Goal: Task Accomplishment & Management: Manage account settings

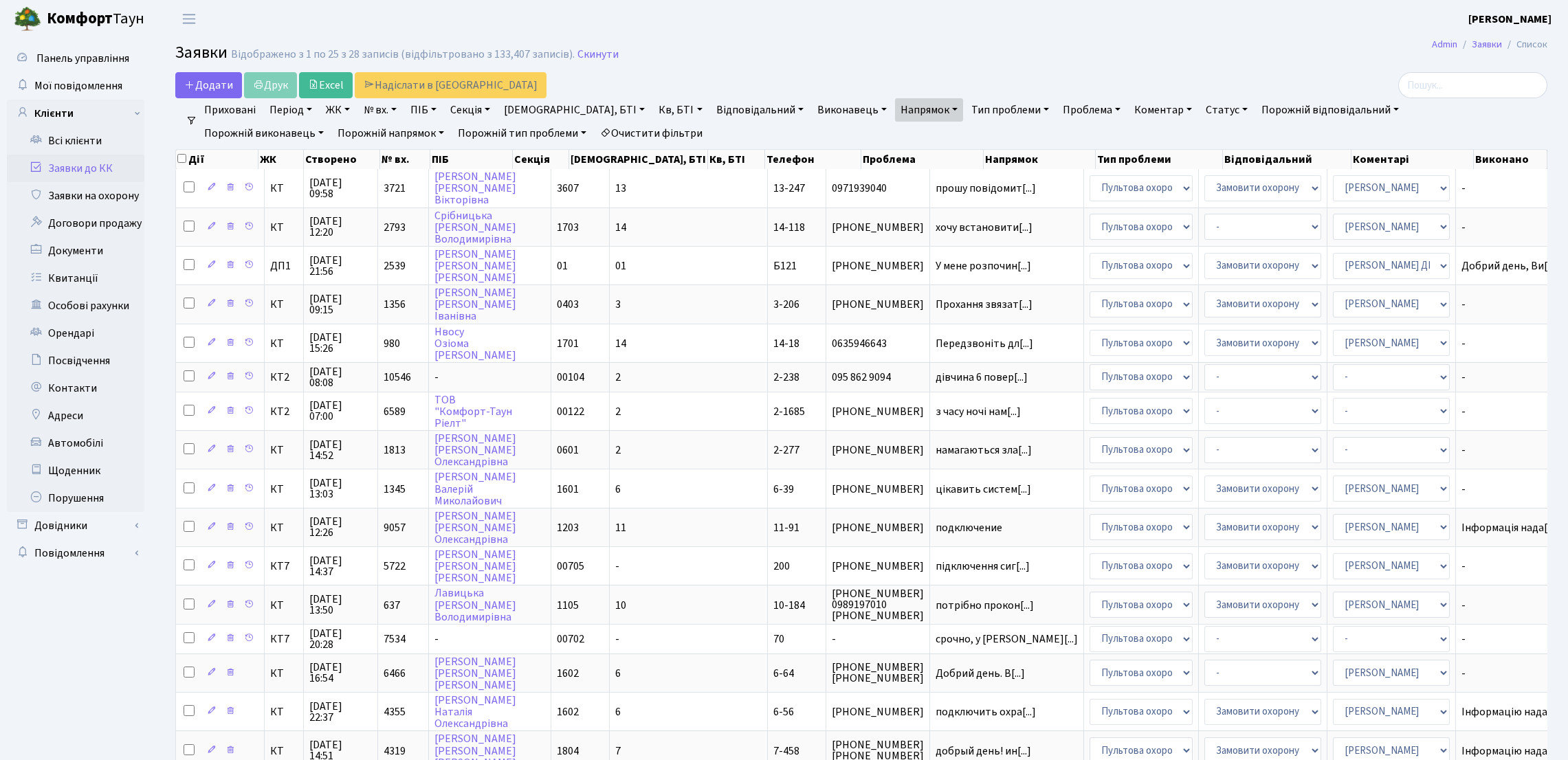
select select "25"
click at [108, 267] on link "Квитанції" at bounding box center [75, 278] width 138 height 28
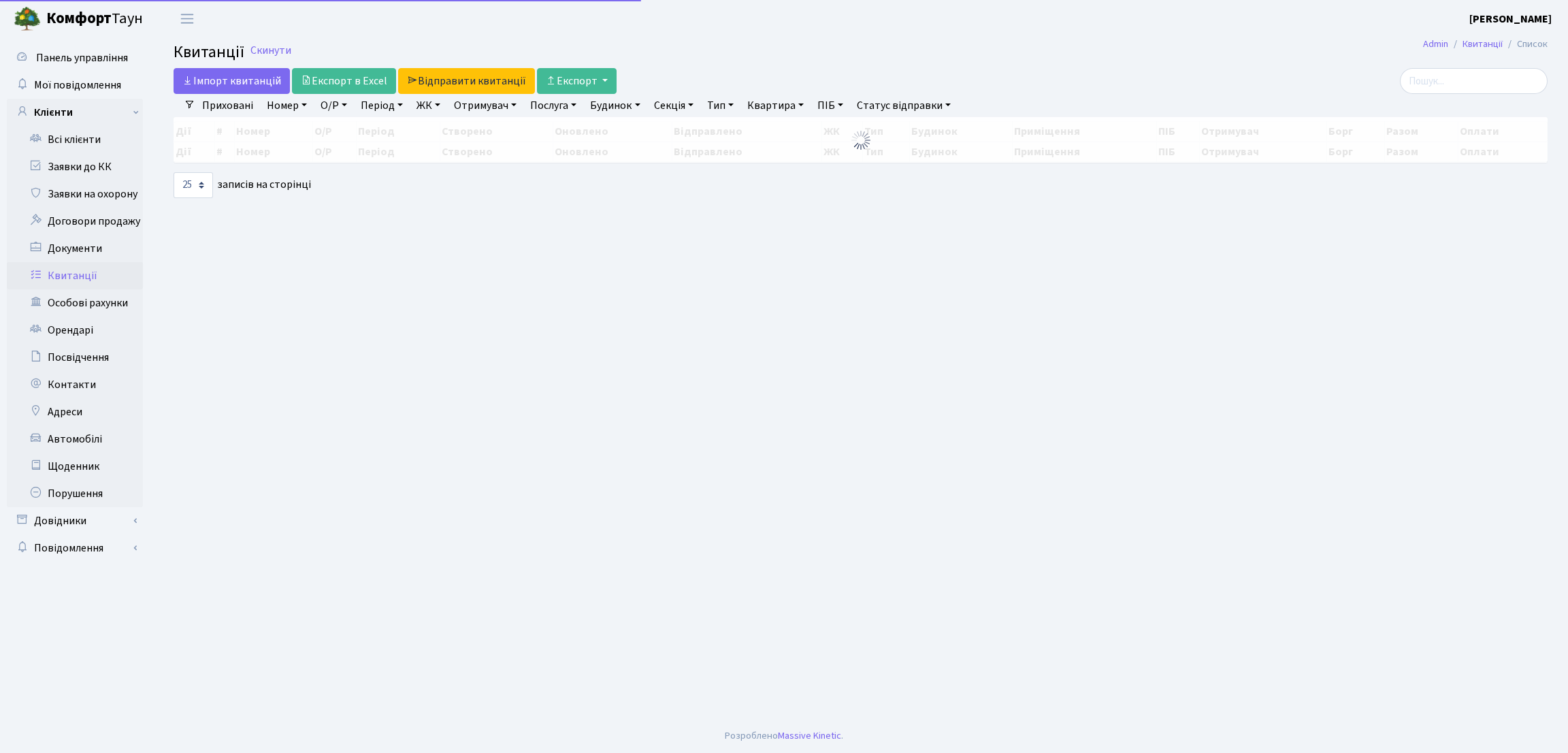
select select "25"
click at [1445, 81] on input "search" at bounding box center [1474, 81] width 148 height 26
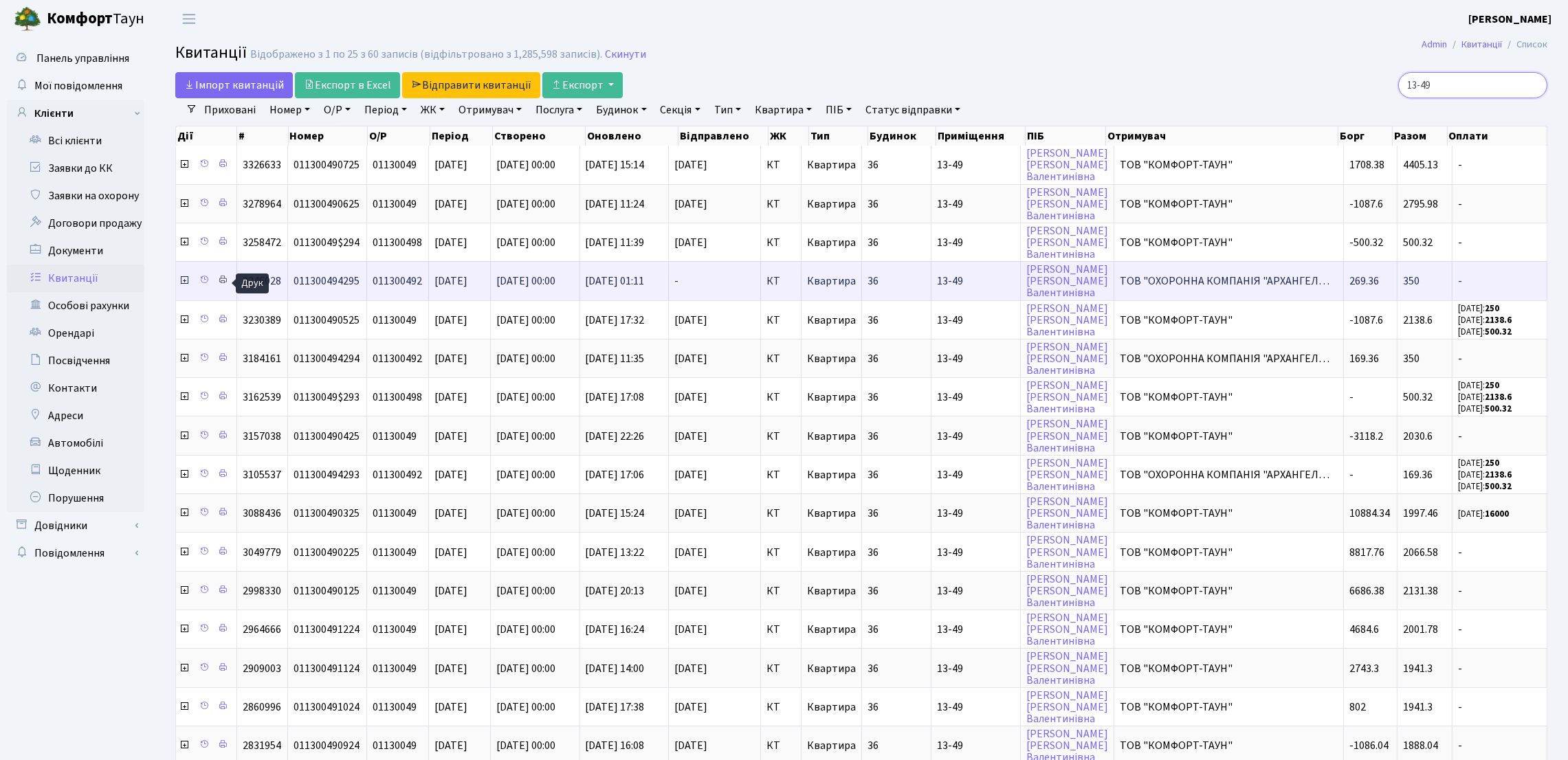
type input "13-49"
click at [222, 282] on icon at bounding box center [222, 279] width 9 height 9
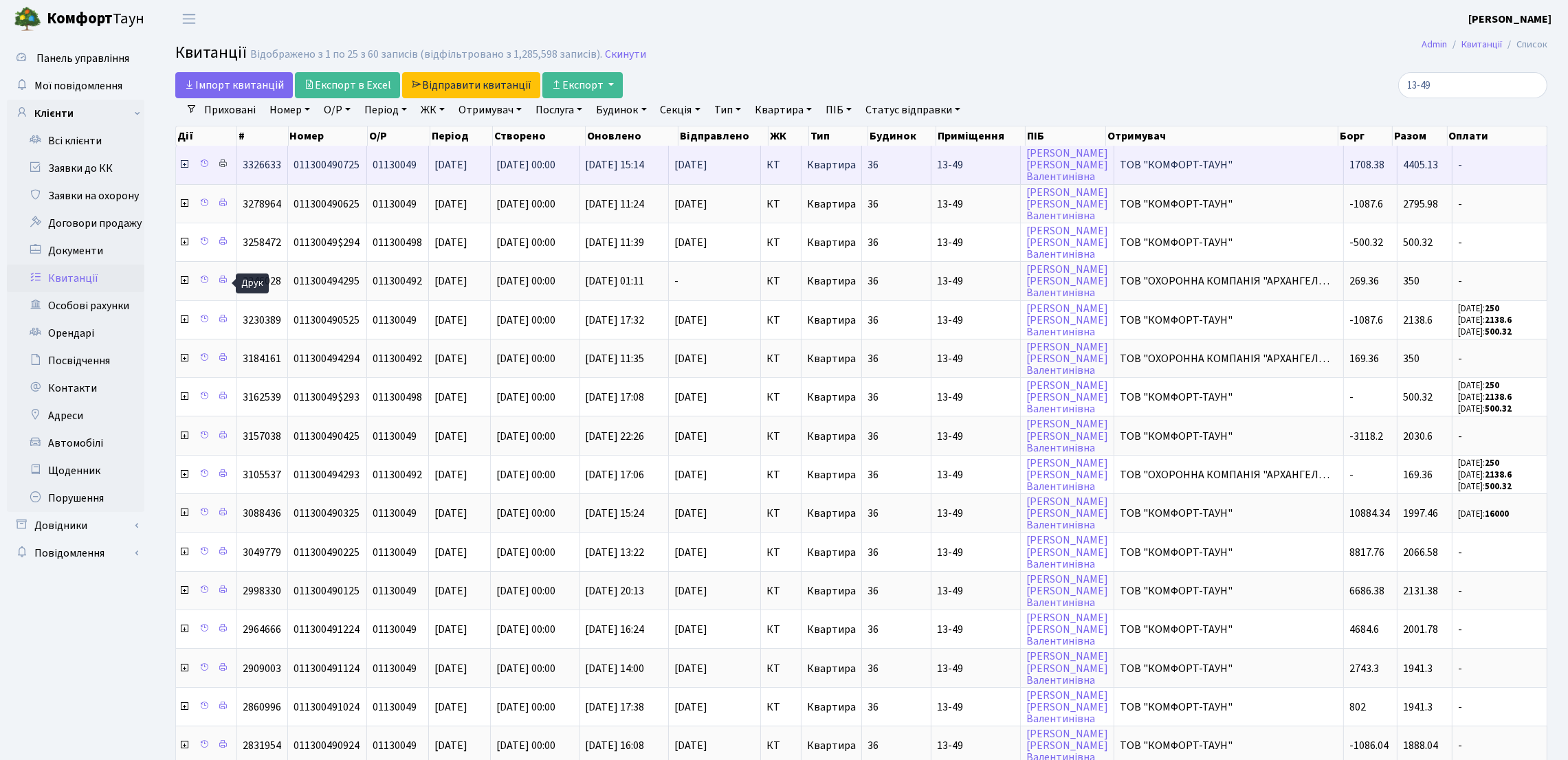
click at [232, 167] on td at bounding box center [206, 164] width 61 height 38
click at [225, 163] on icon at bounding box center [222, 163] width 9 height 9
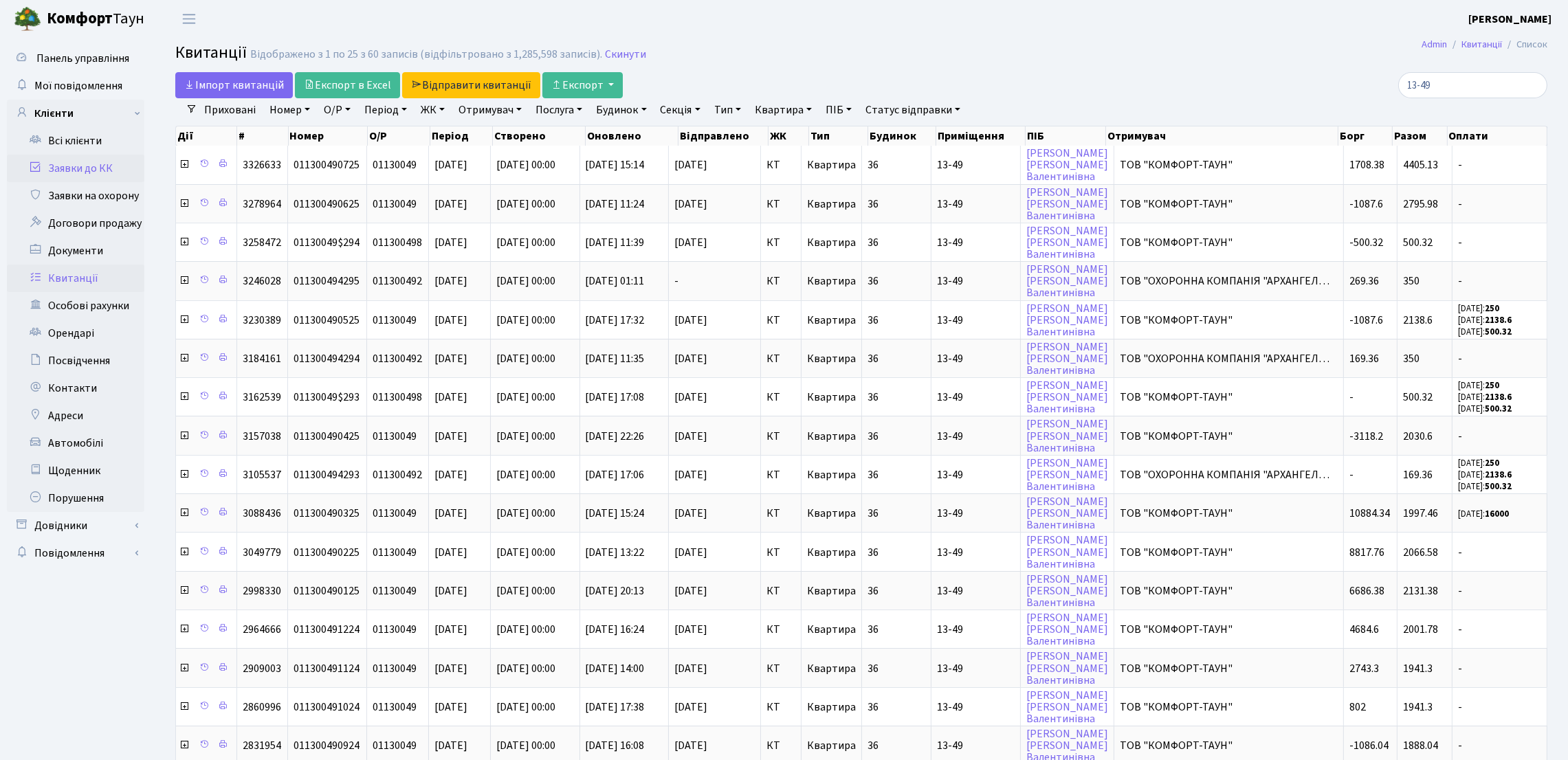
click at [98, 155] on link "Заявки до КК" at bounding box center [75, 169] width 138 height 28
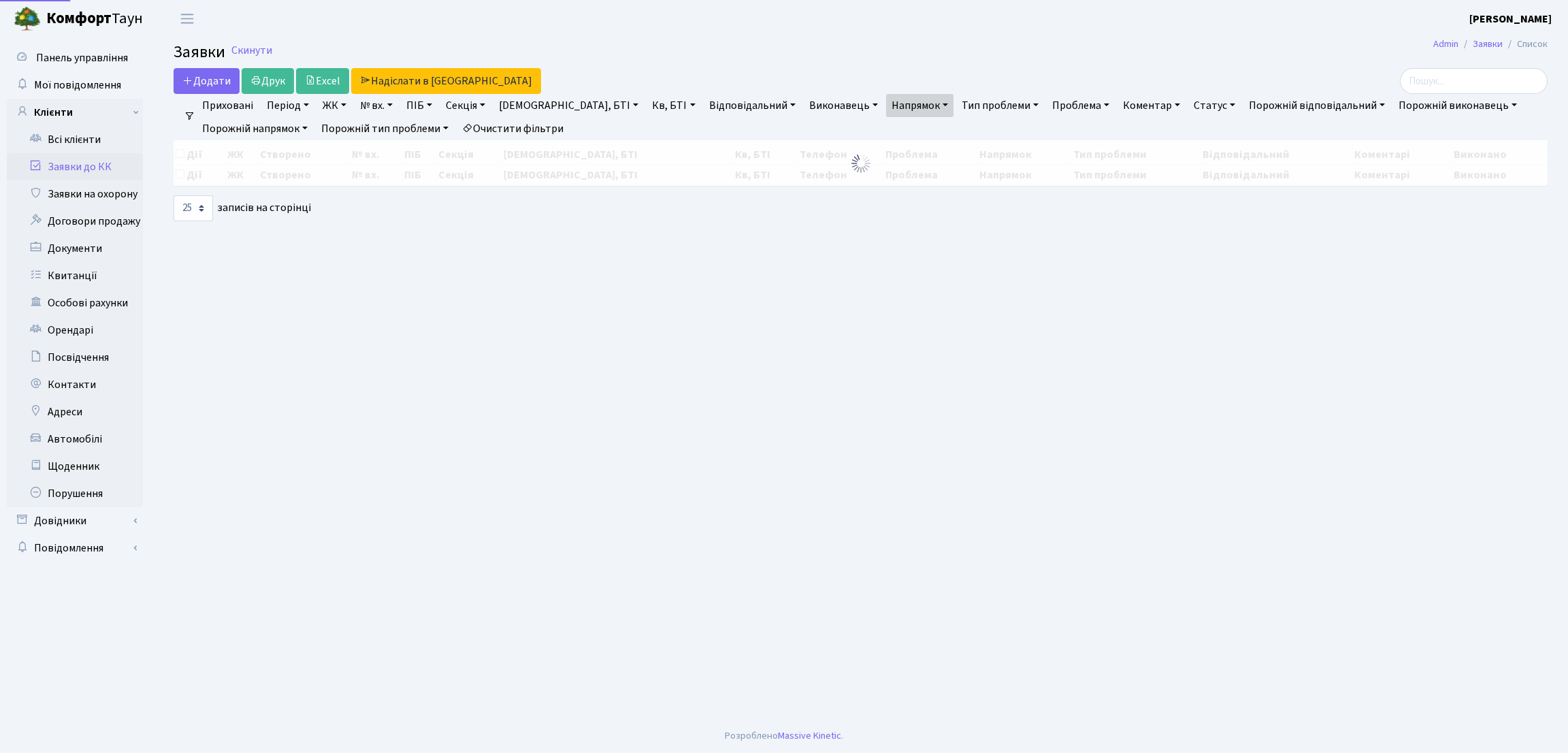
select select "25"
click at [89, 137] on link "Всі клієнти" at bounding box center [75, 140] width 136 height 27
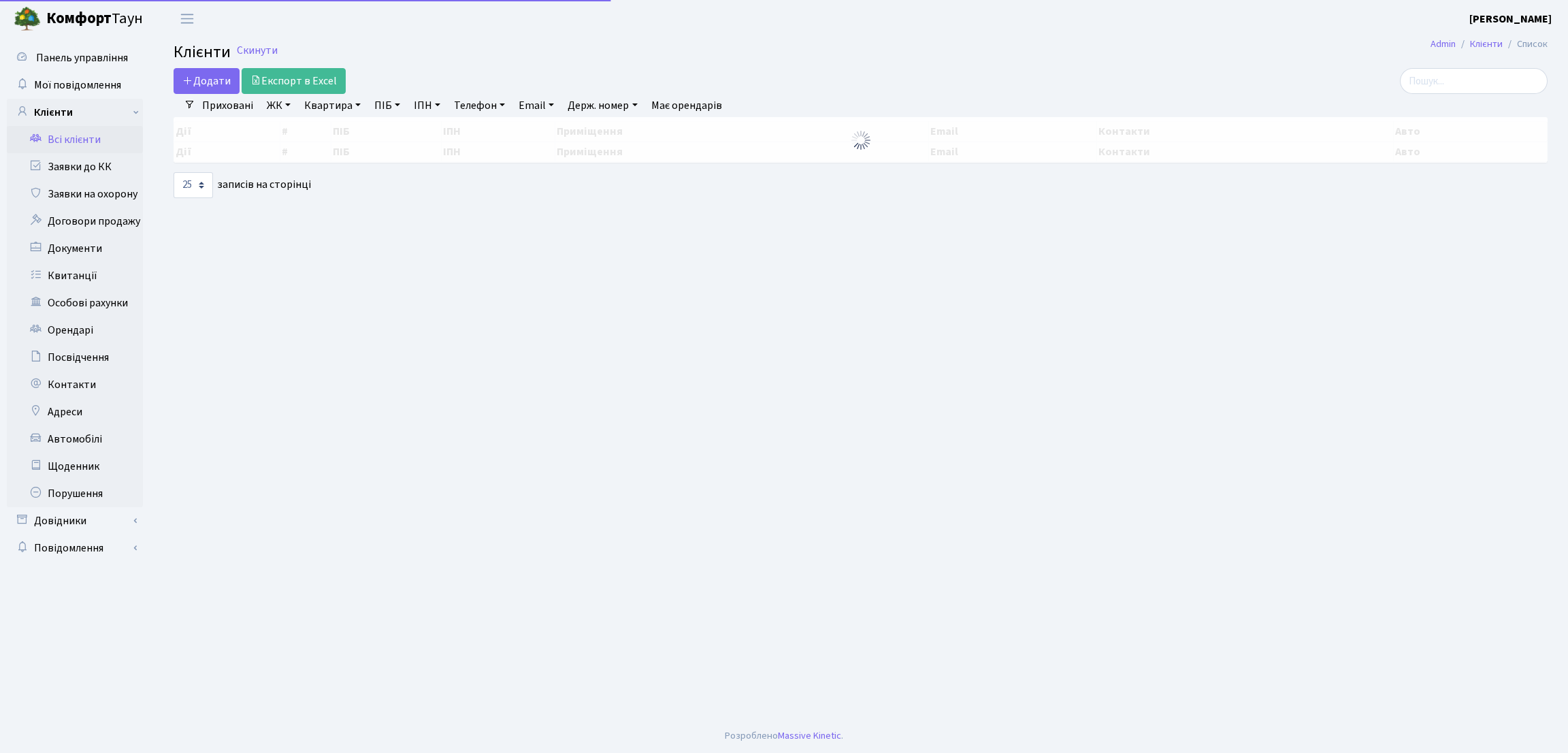
select select "25"
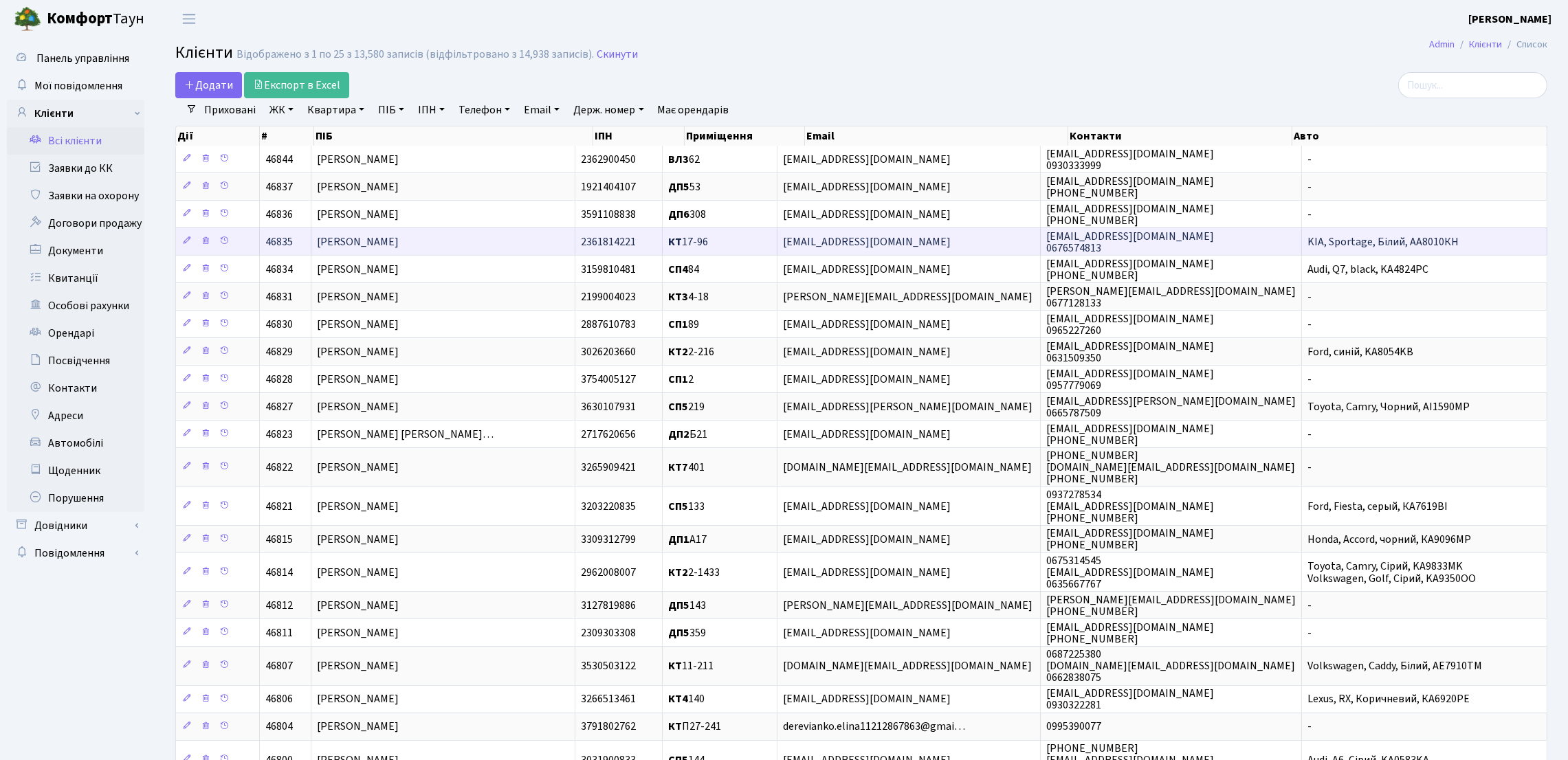
click at [340, 240] on span "[PERSON_NAME]" at bounding box center [358, 242] width 82 height 15
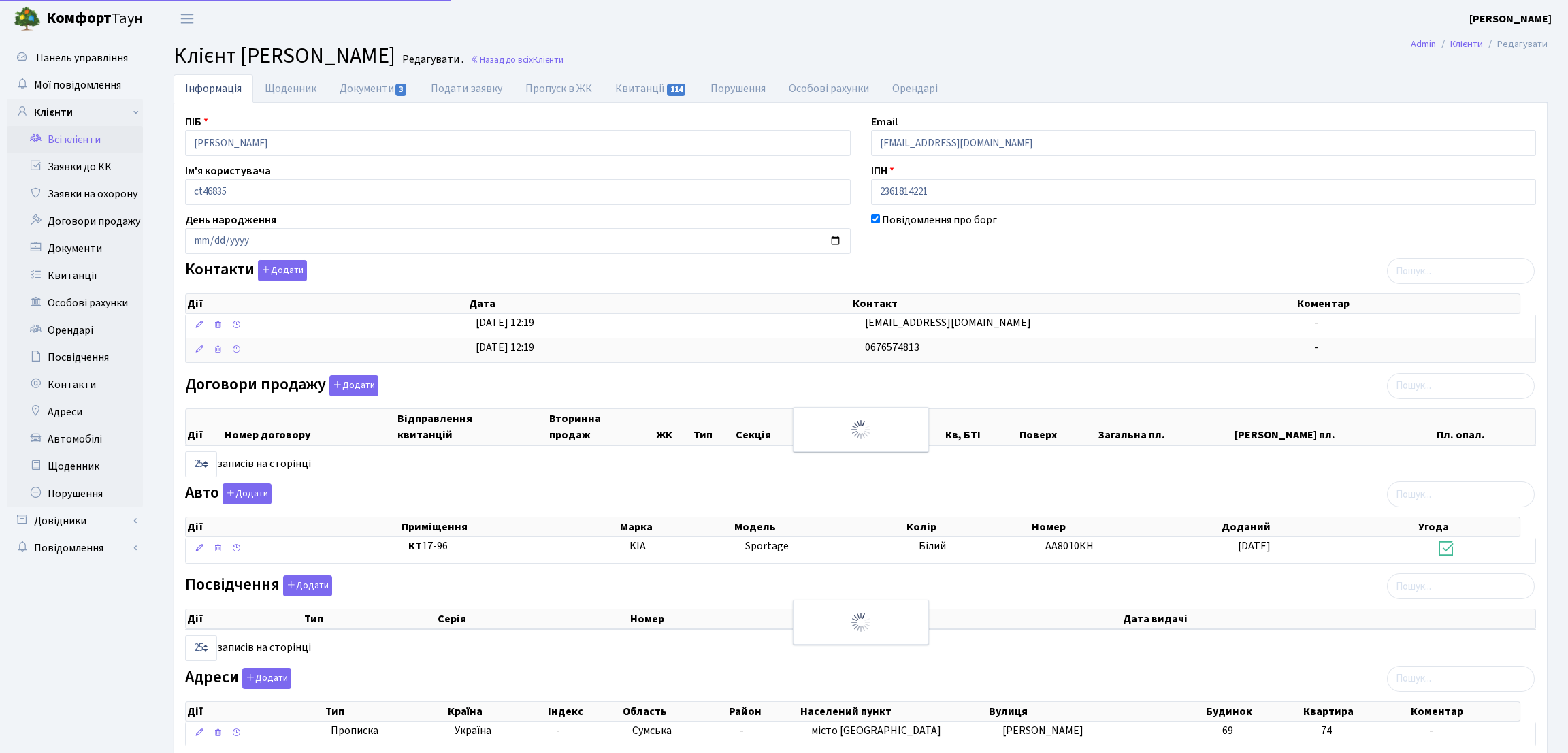
select select "25"
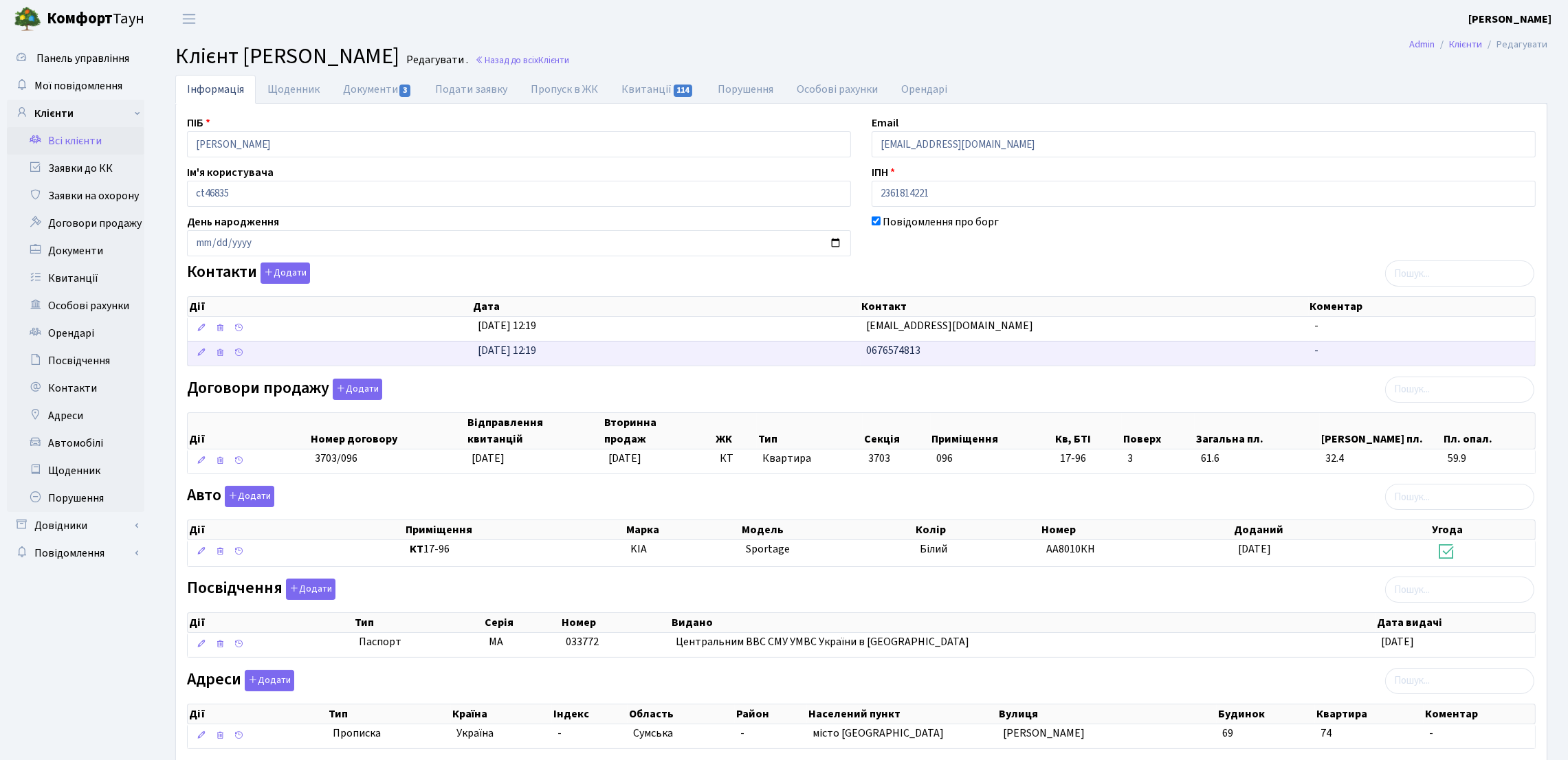
click at [878, 352] on span "0676574813" at bounding box center [894, 350] width 55 height 15
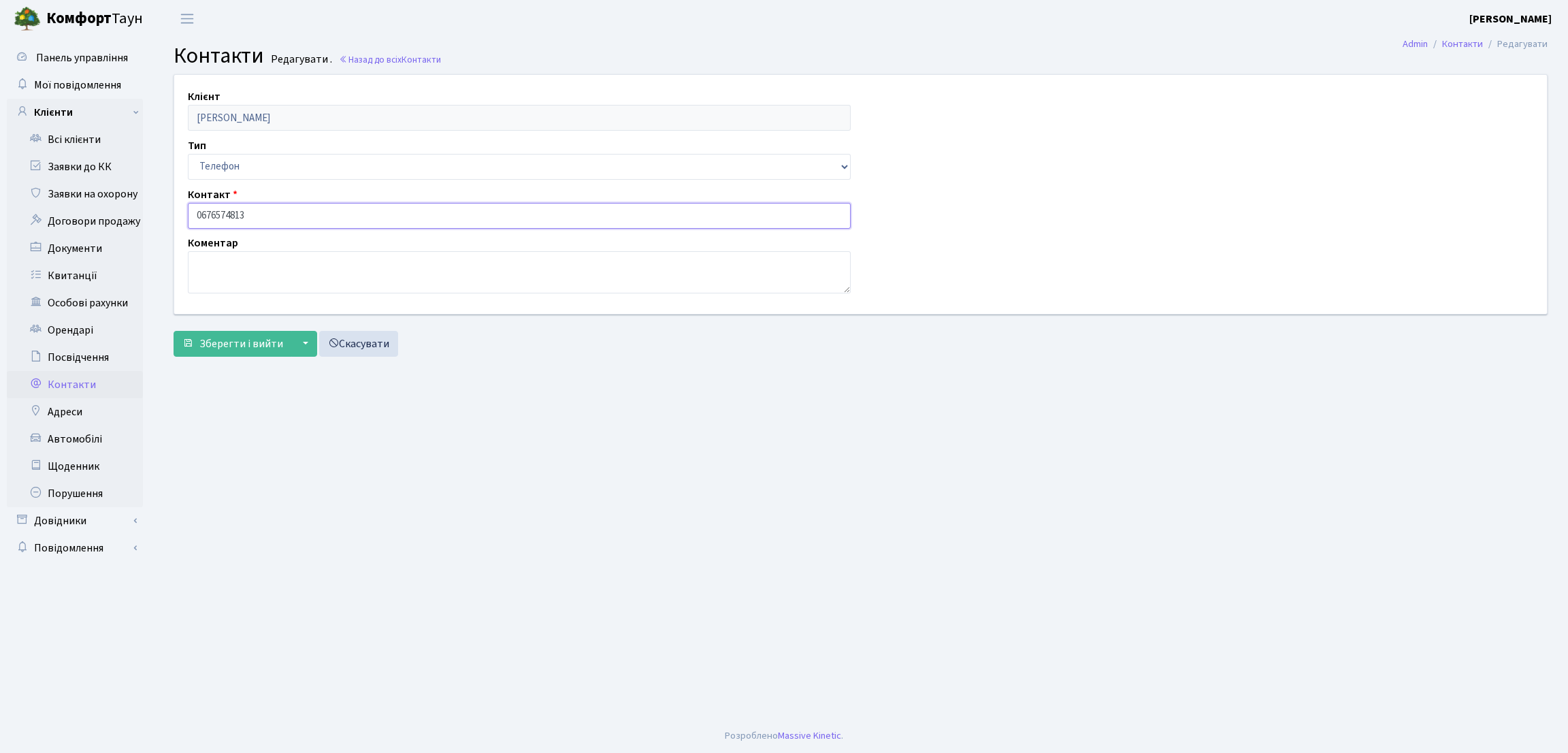
drag, startPoint x: 272, startPoint y: 208, endPoint x: 175, endPoint y: 207, distance: 97.0
click at [175, 207] on div "Клієнт Матрос Тетяна Олександрівна Тип Email Телефон Контакт 0676574813 Коментар" at bounding box center [860, 194] width 1393 height 238
click at [235, 541] on main "Admin Контакти Редагувати Контакти Редагувати . Назад до всіх Контакти Клієнт М…" at bounding box center [861, 378] width 1415 height 681
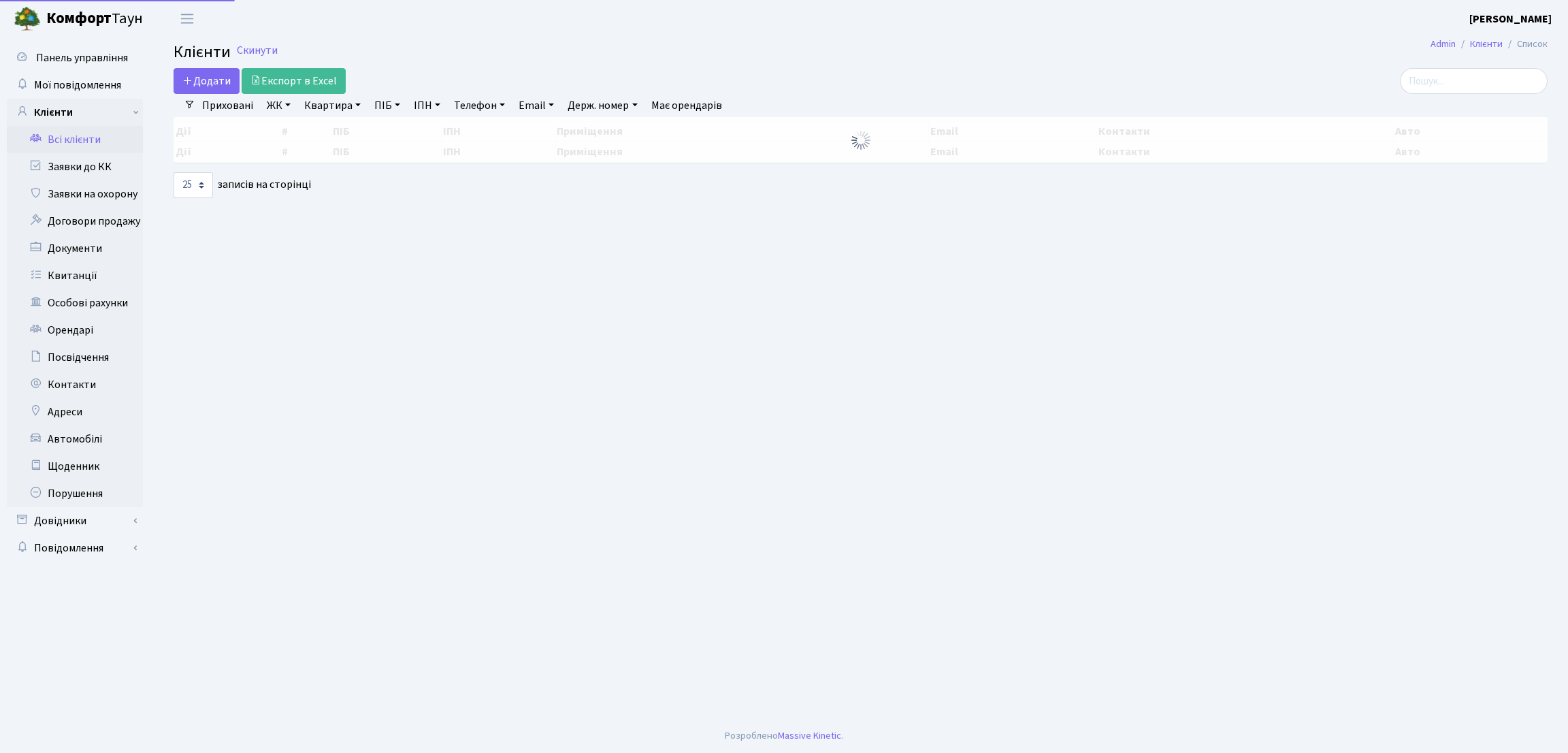
select select "25"
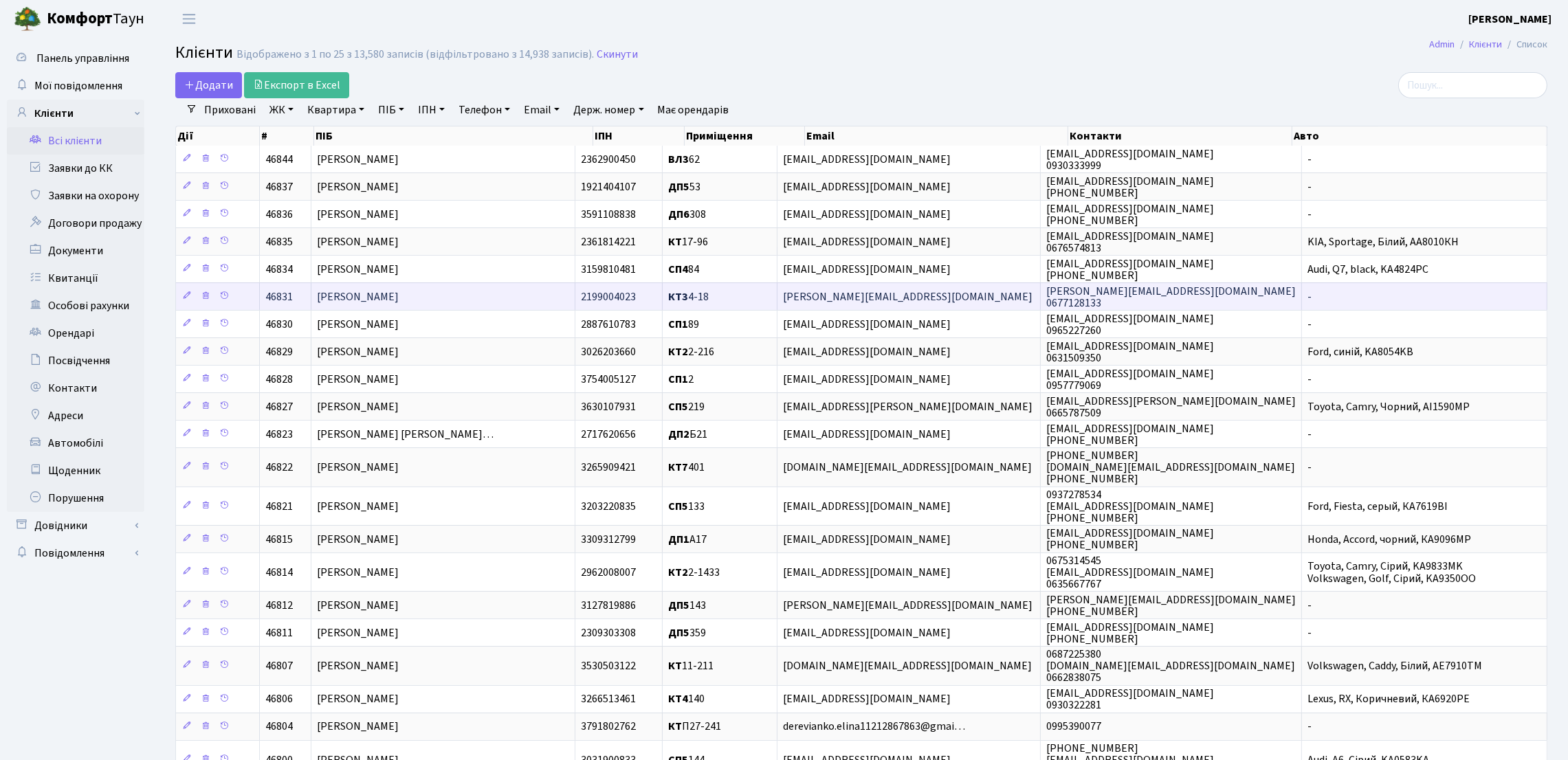
click at [399, 296] on span "[PERSON_NAME]" at bounding box center [358, 297] width 82 height 15
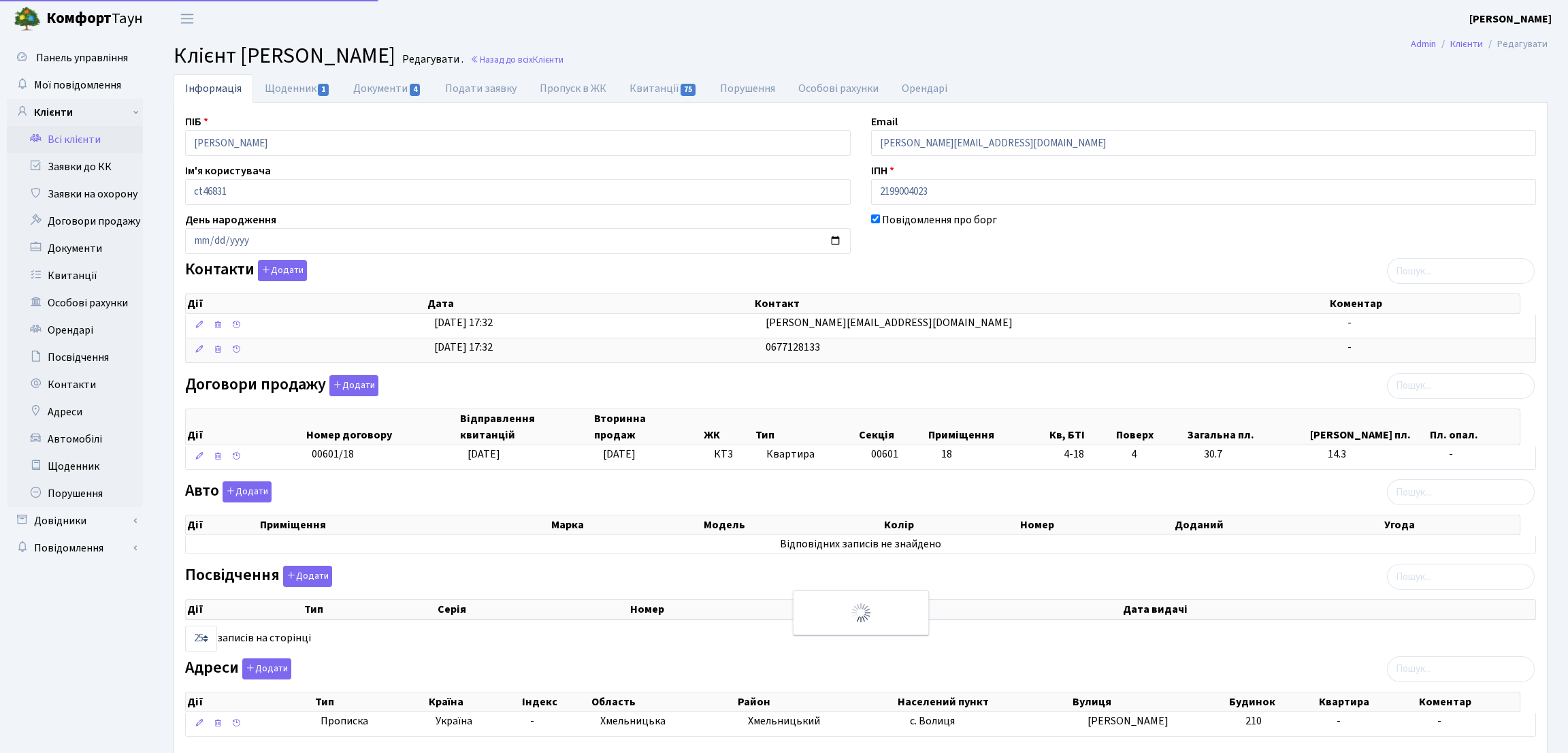
select select "25"
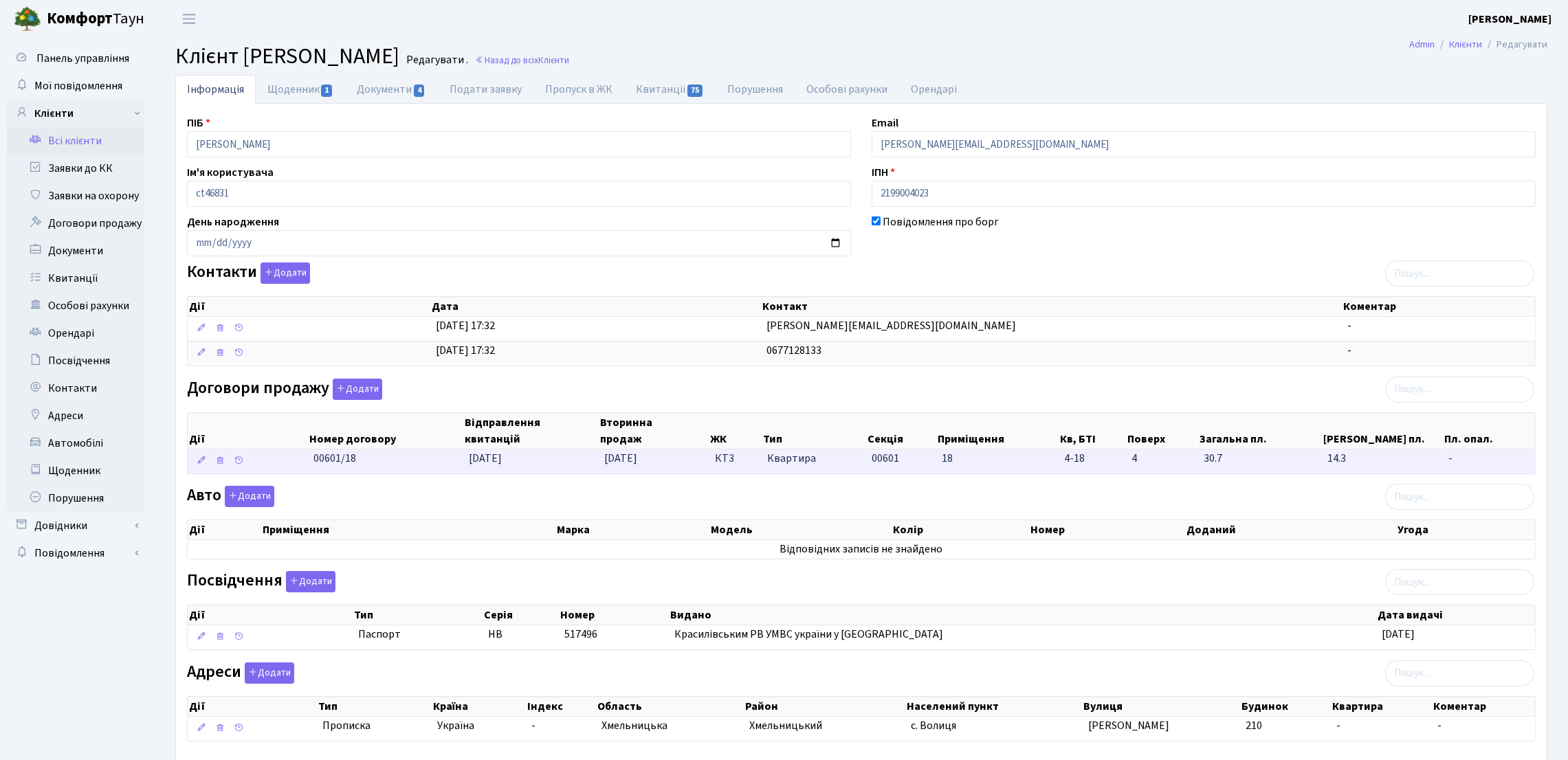
click at [768, 468] on td "Квартира" at bounding box center [814, 461] width 104 height 24
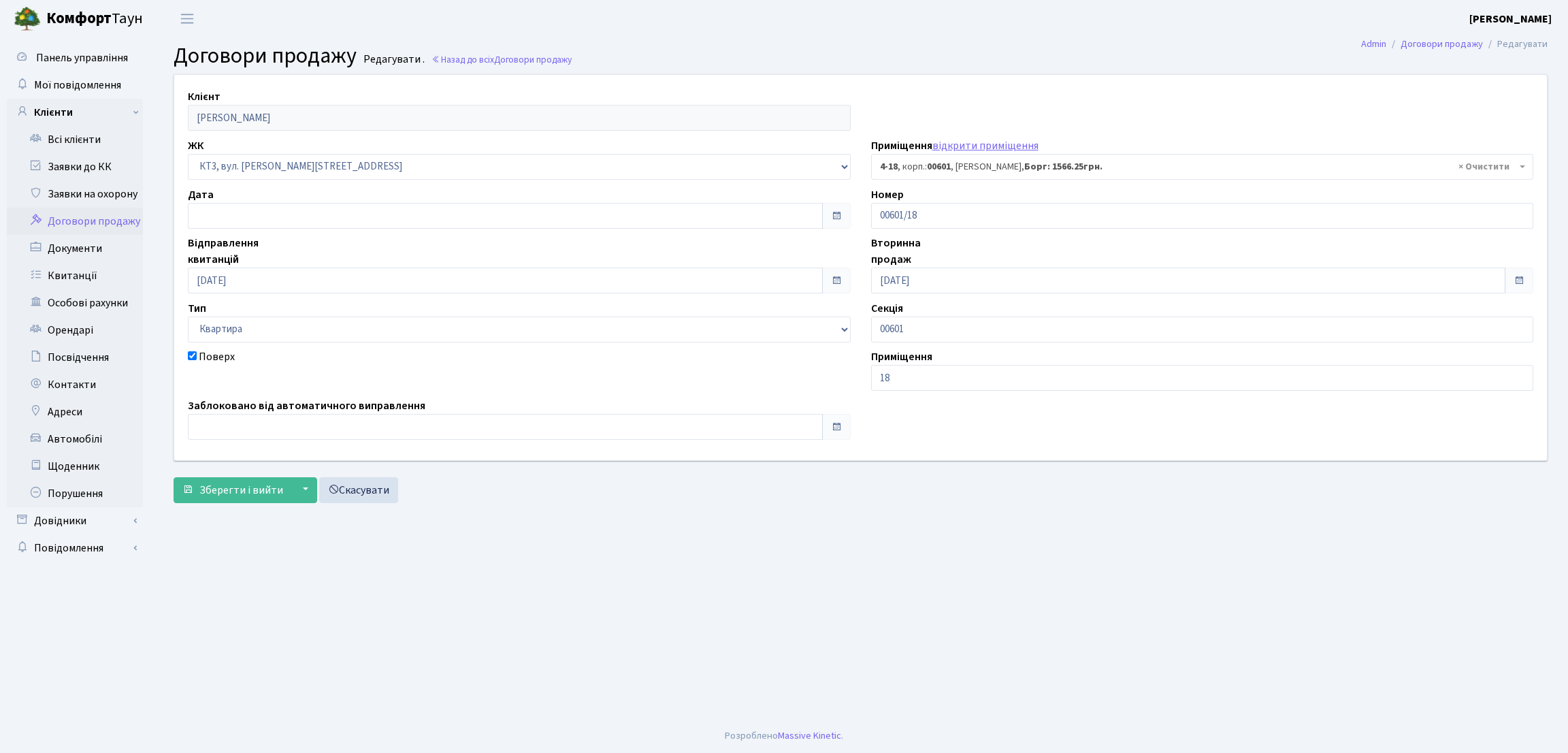
select select "16477"
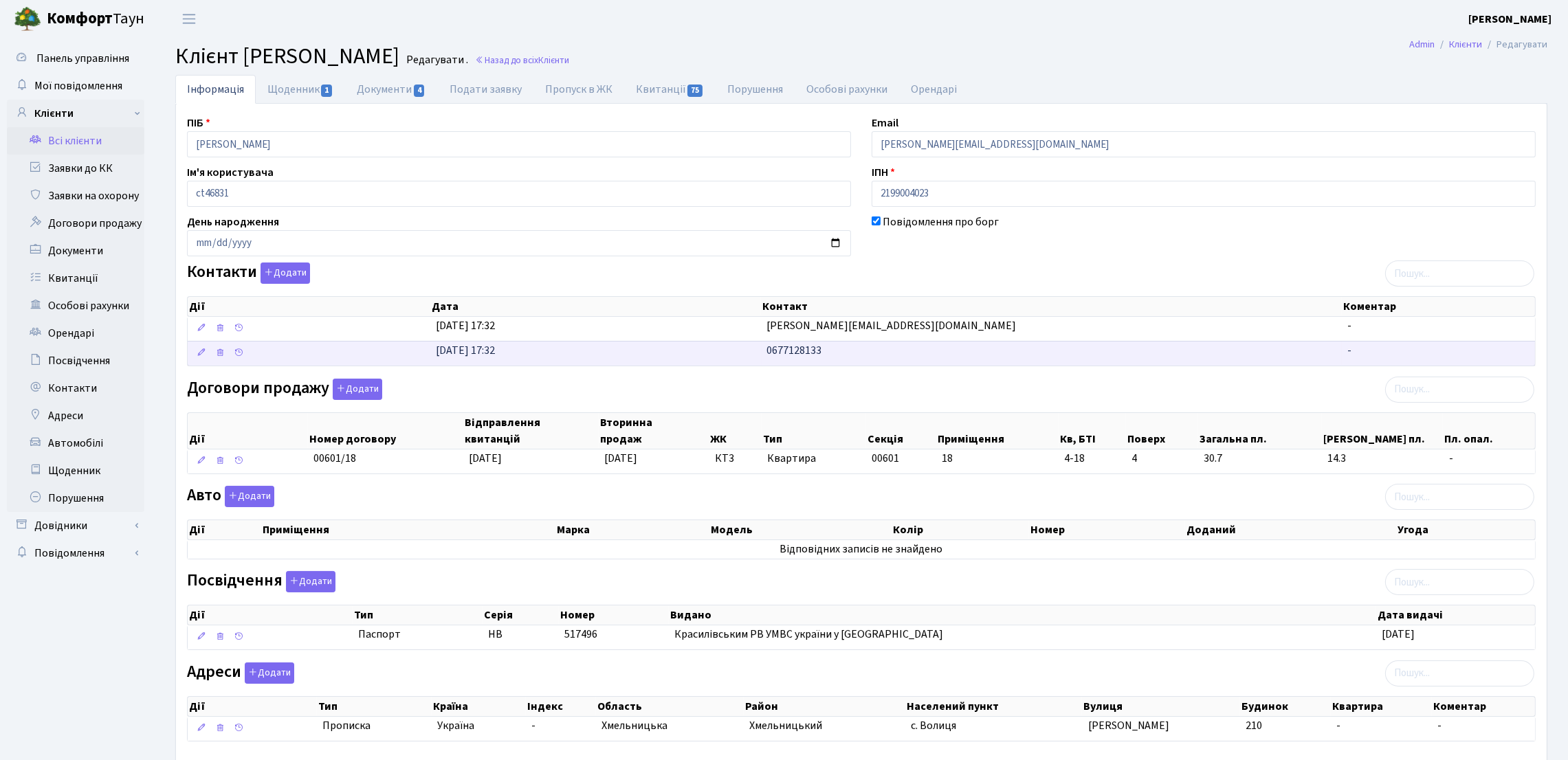
click at [865, 360] on td "0677128133" at bounding box center [1052, 353] width 581 height 25
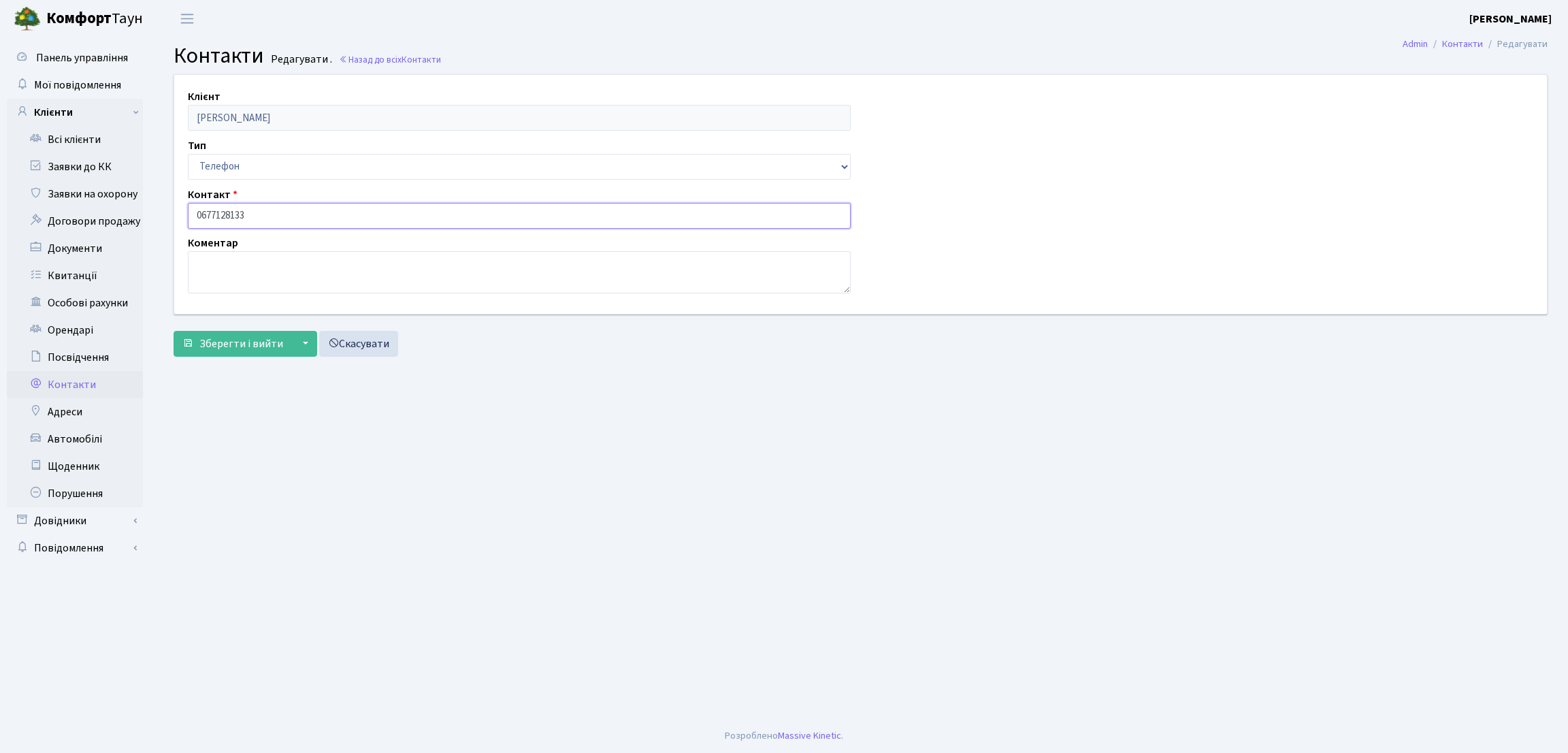
drag, startPoint x: 301, startPoint y: 217, endPoint x: 154, endPoint y: 216, distance: 147.0
click at [154, 216] on div "Клієнт Пшечук Марія Михайлівна Тип Email Телефон Контакт 0677128133 Коментар []…" at bounding box center [861, 218] width 1415 height 288
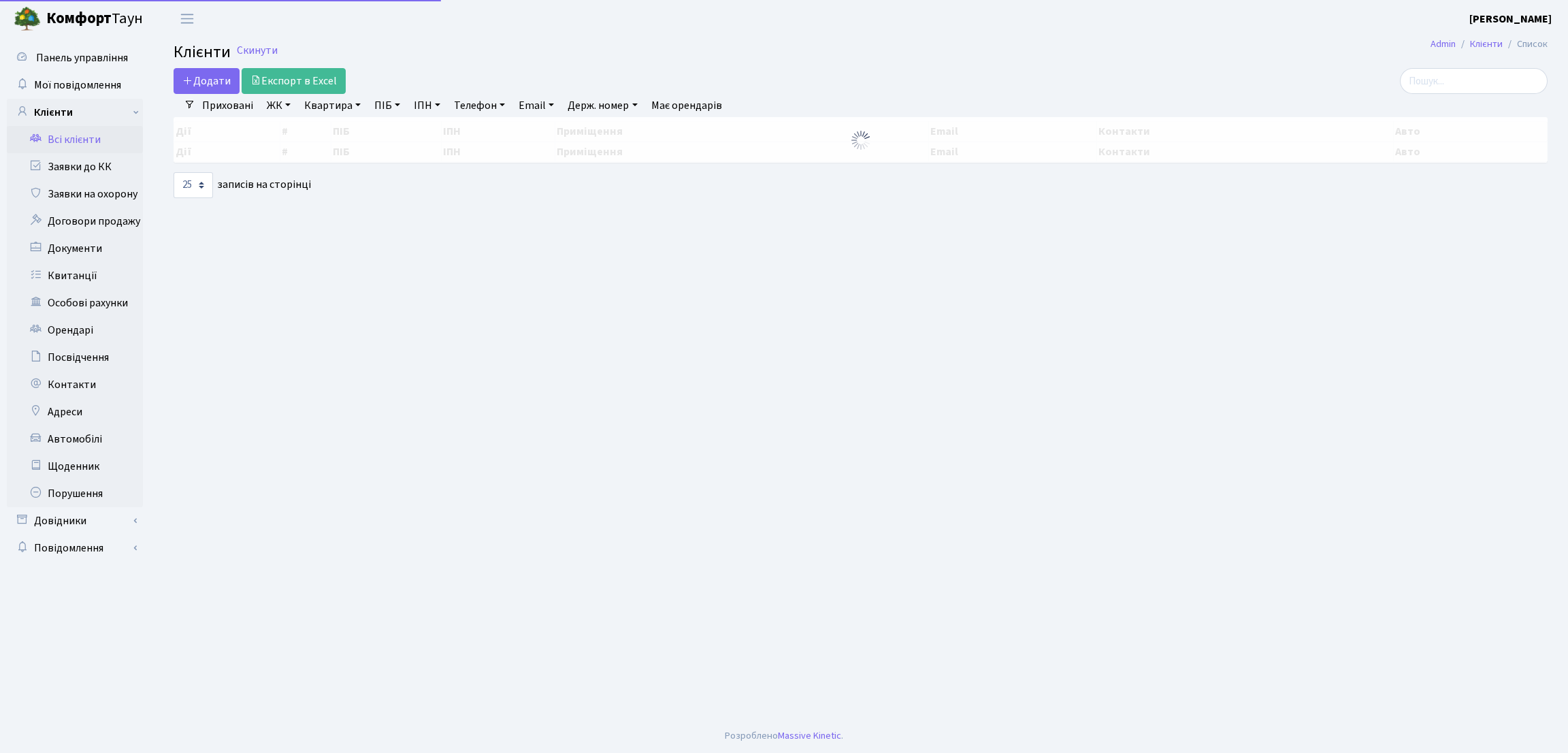
select select "25"
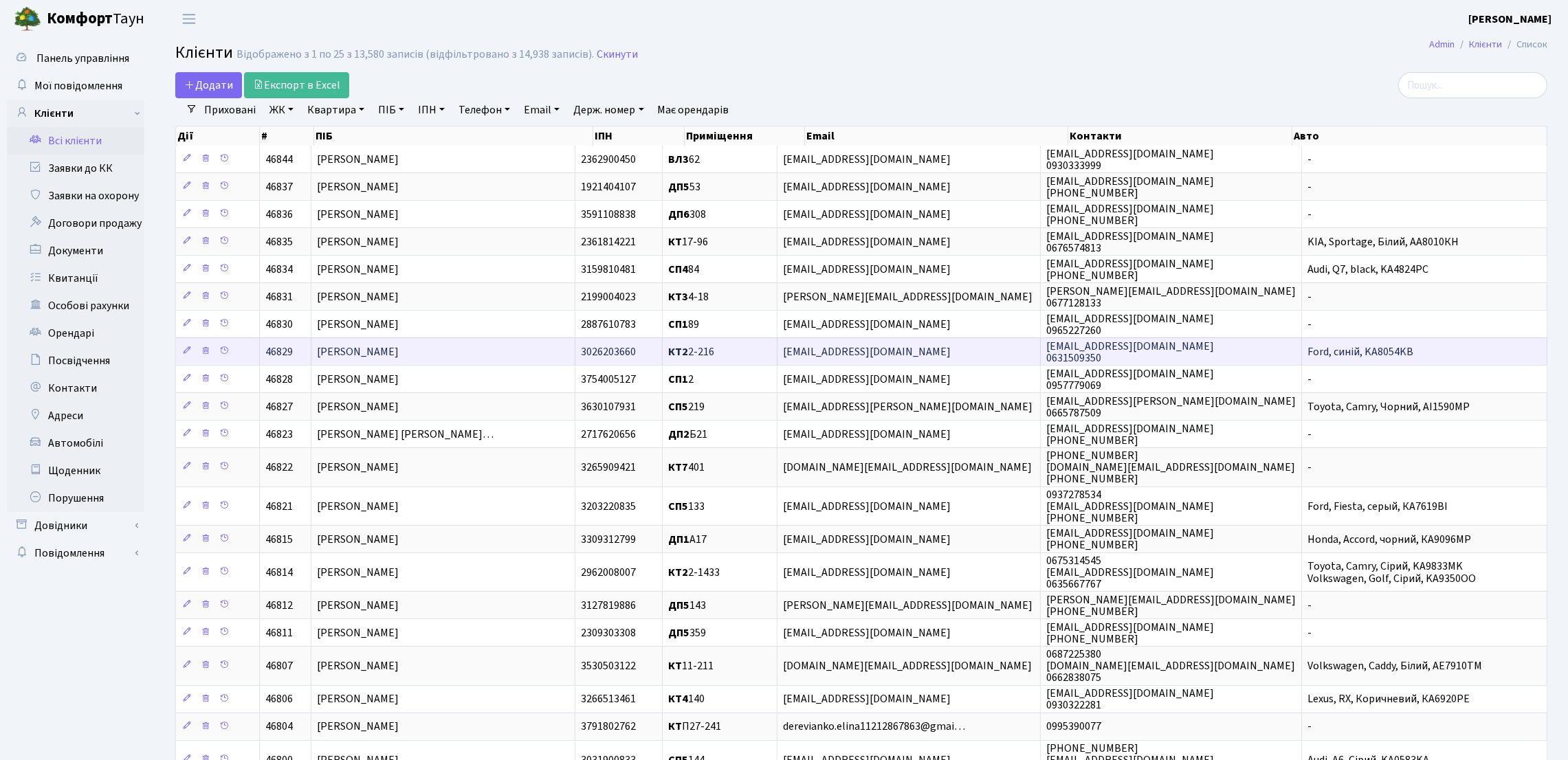
click at [524, 354] on td "[PERSON_NAME]" at bounding box center [443, 351] width 264 height 28
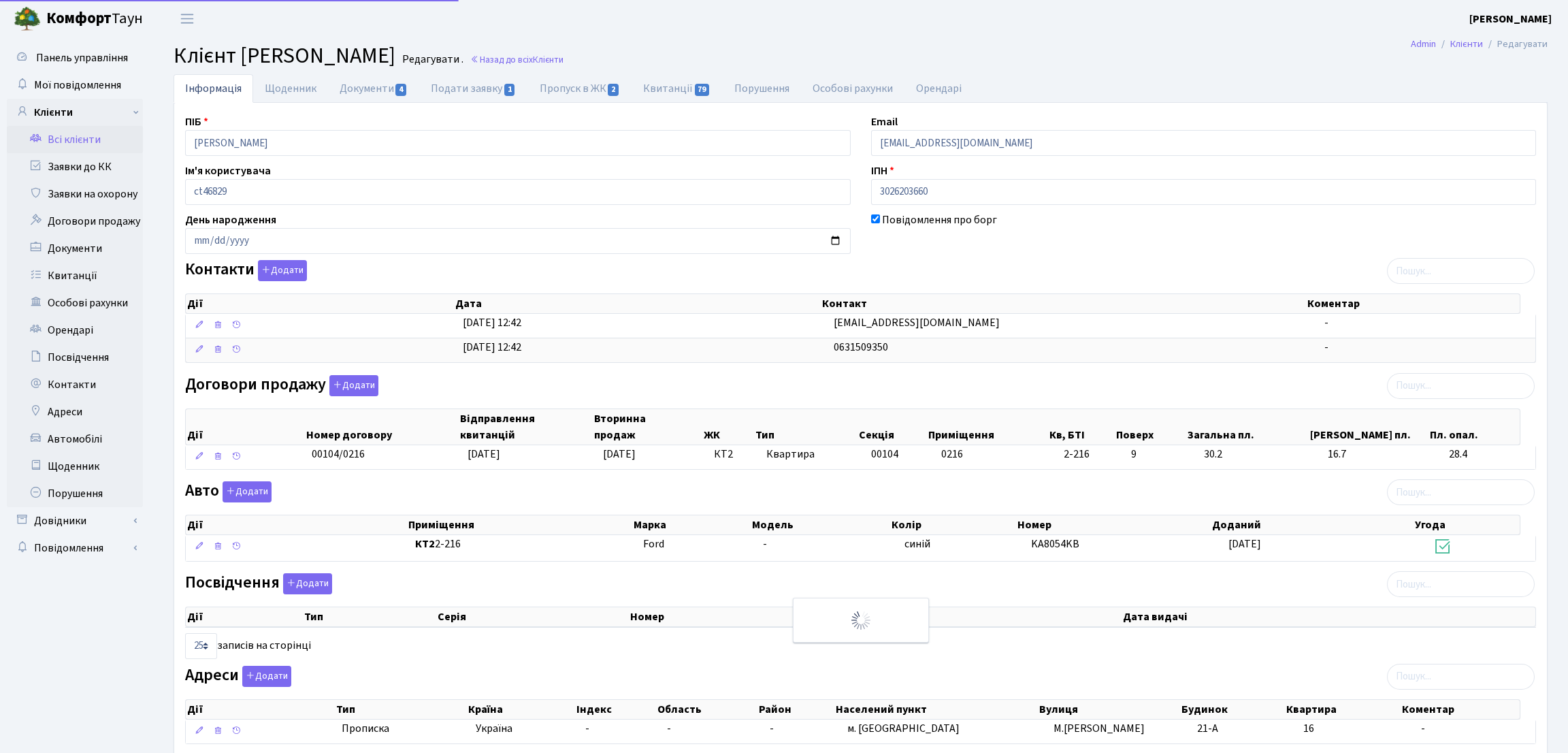
select select "25"
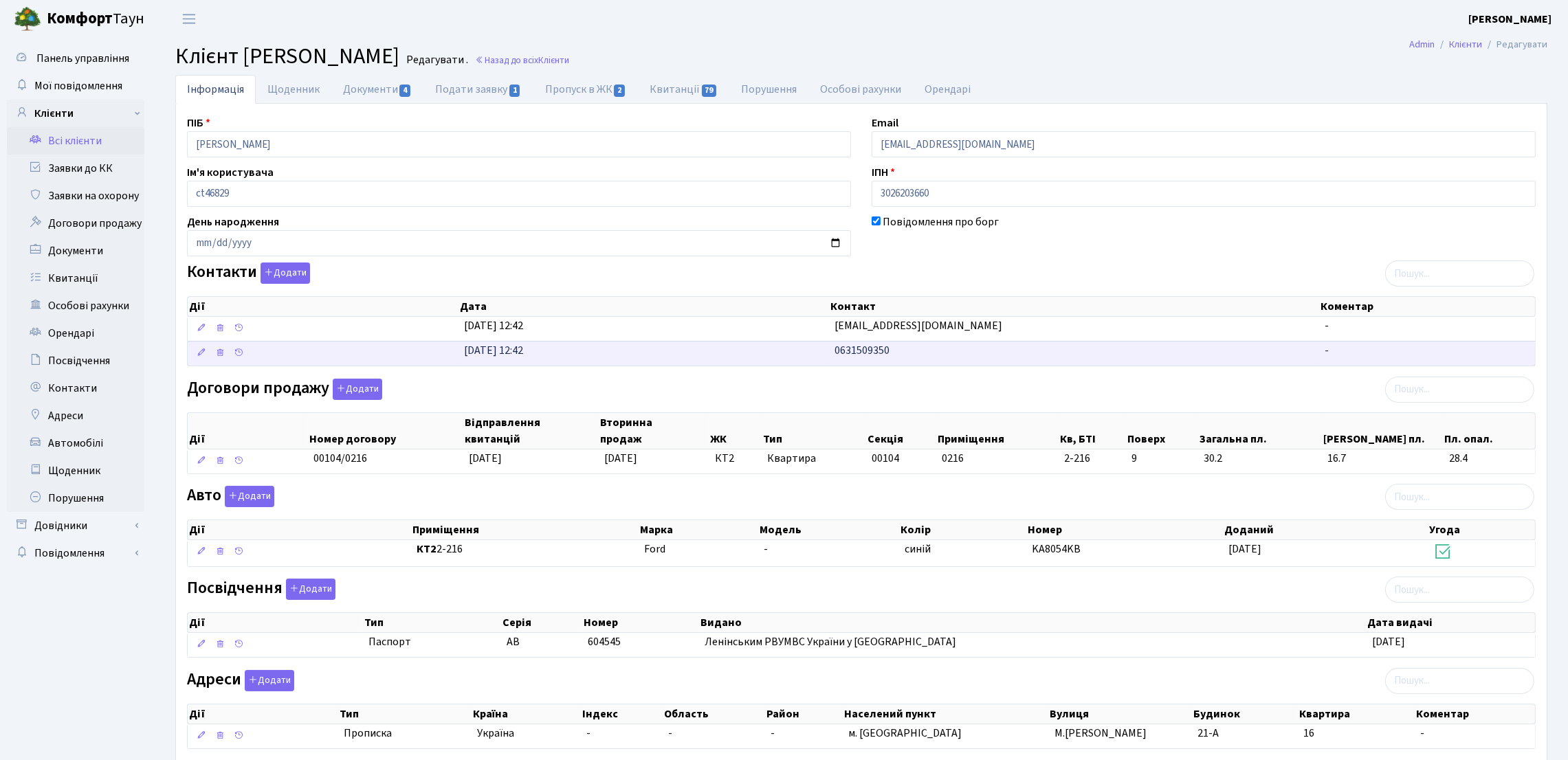
click at [703, 352] on td "11.08.2025, 12:42" at bounding box center [644, 353] width 371 height 25
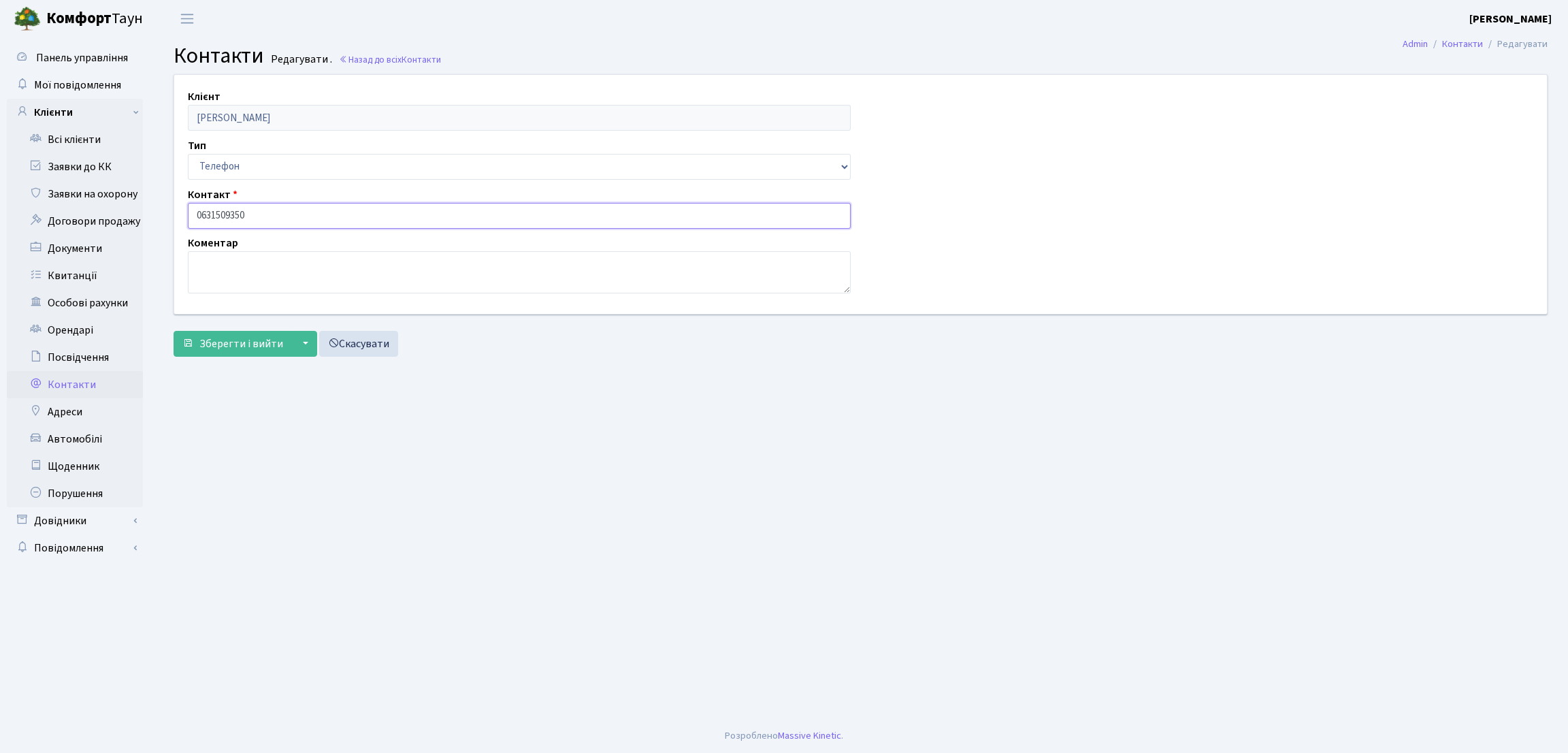
drag, startPoint x: 275, startPoint y: 206, endPoint x: 148, endPoint y: 199, distance: 127.2
click at [148, 199] on div "Панель управління Мої повідомлення Клієнти Всі клієнти Заявки до КК" at bounding box center [784, 378] width 1568 height 681
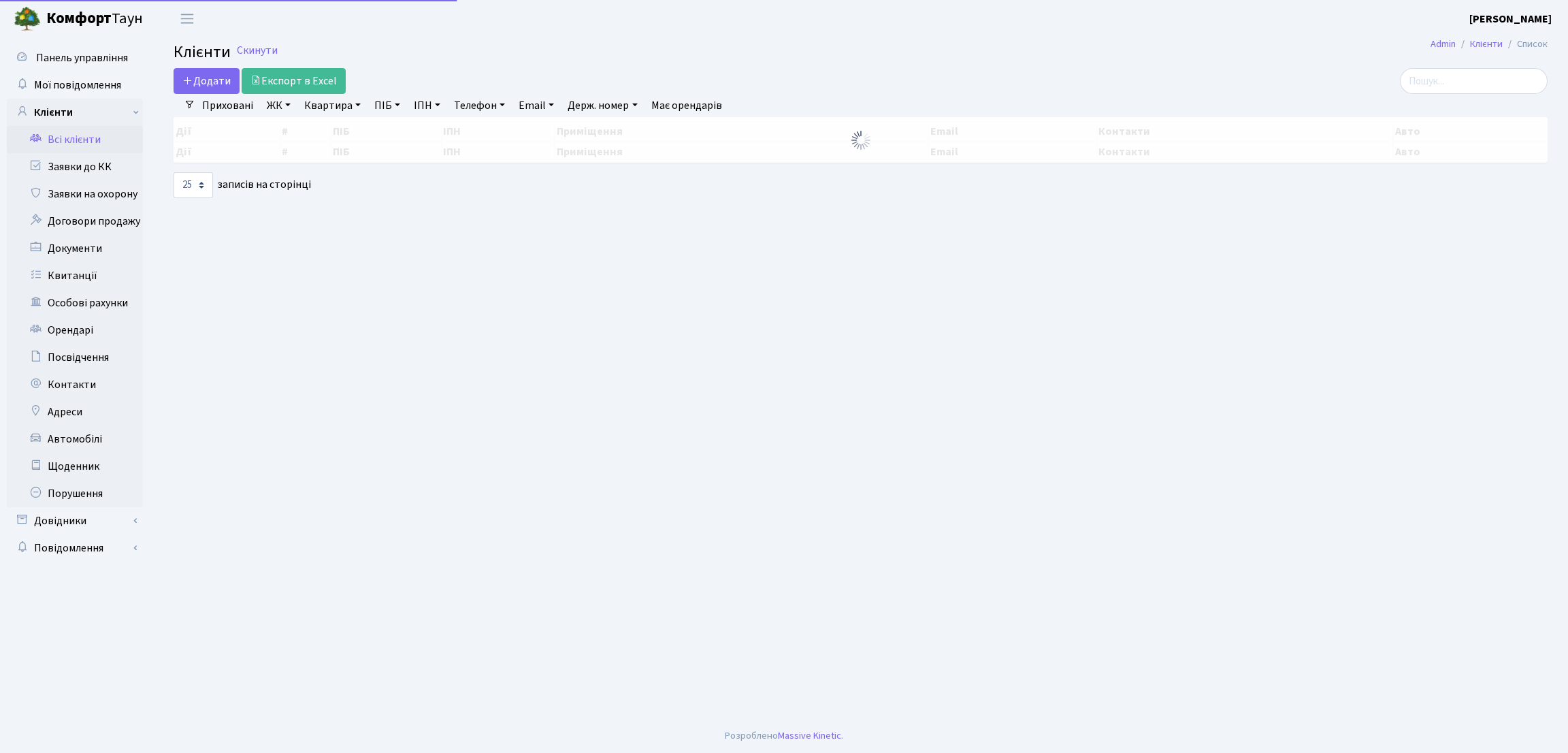
select select "25"
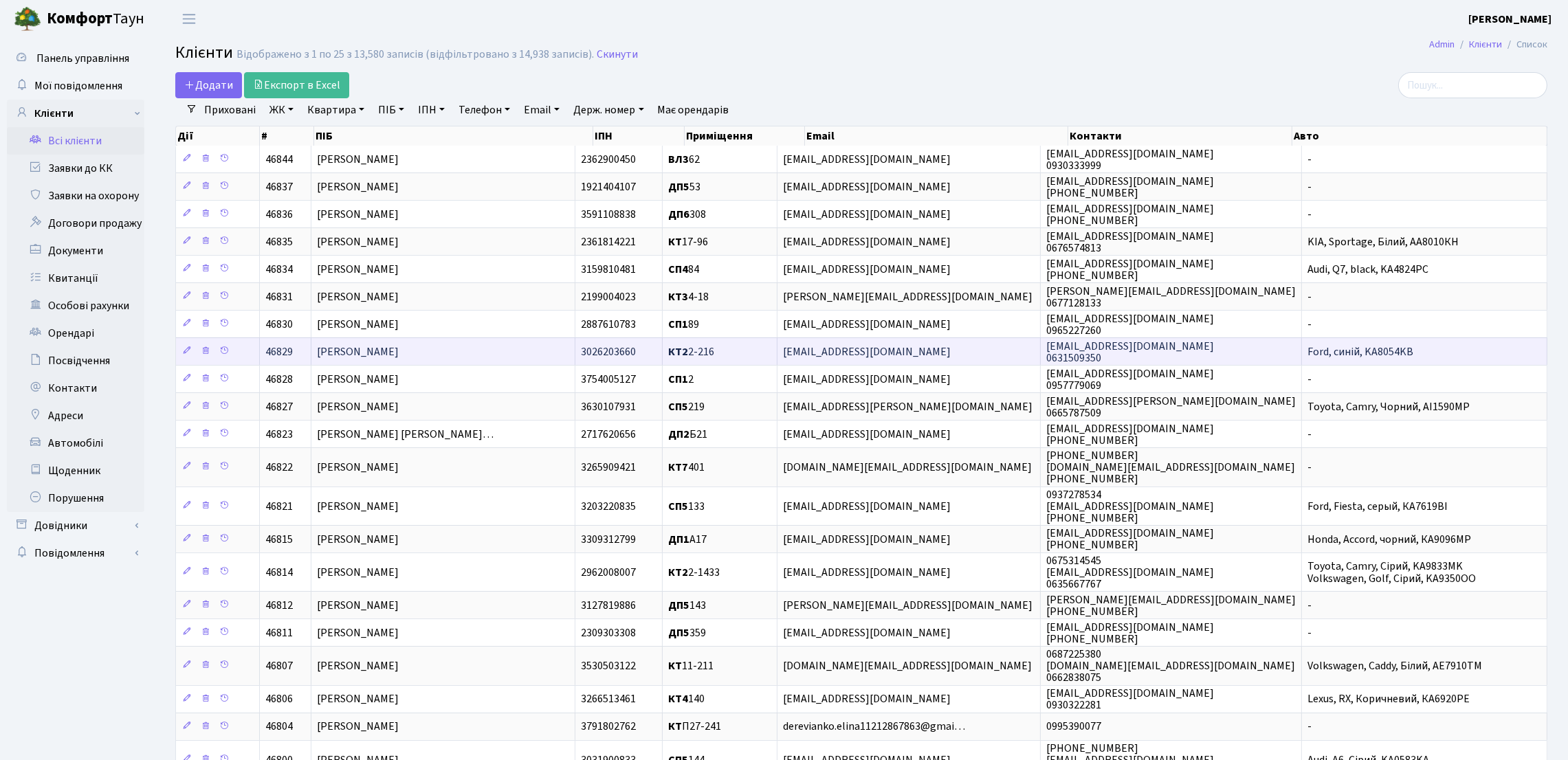
click at [399, 357] on span "Білоконь Тетяна Миколаївна" at bounding box center [358, 352] width 82 height 15
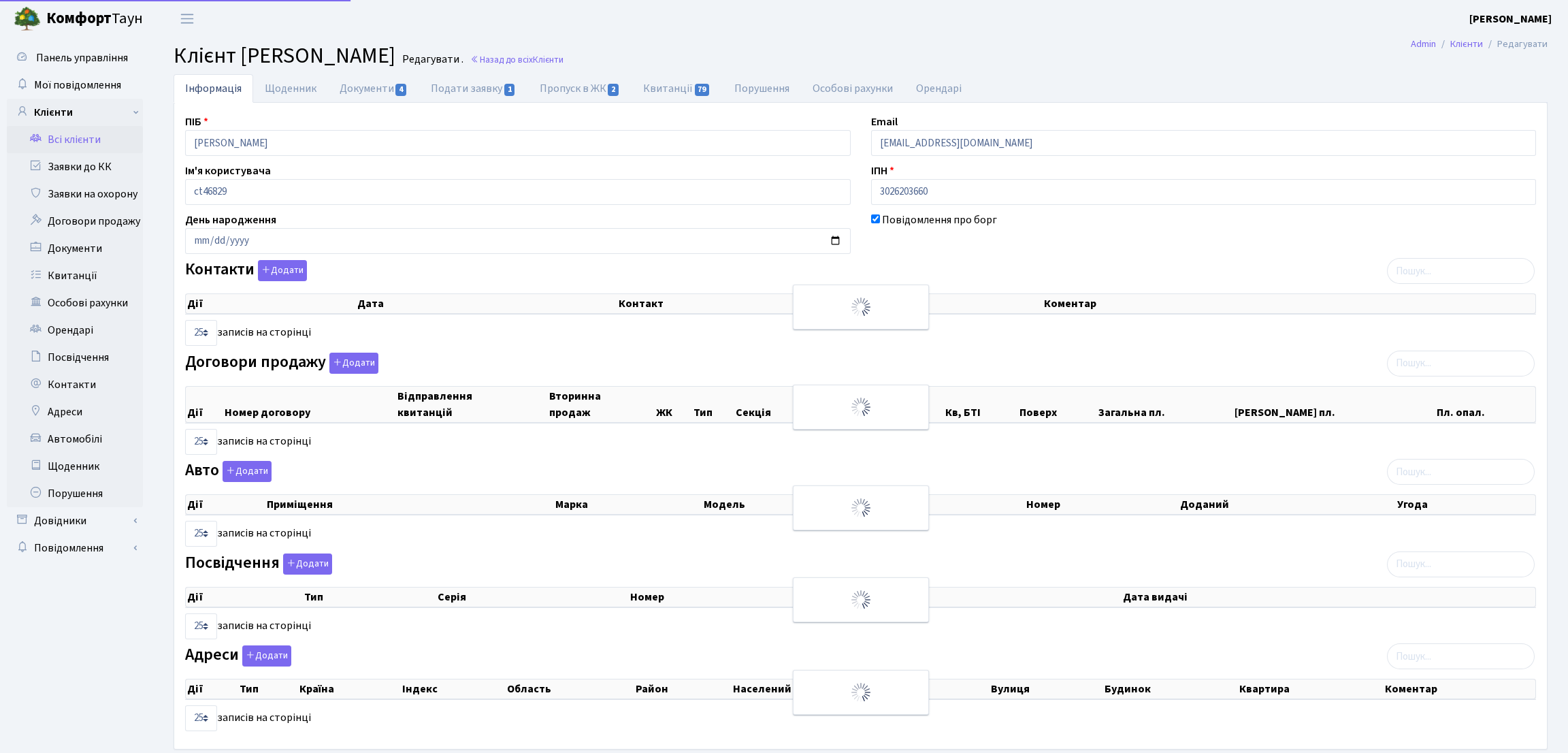
select select "25"
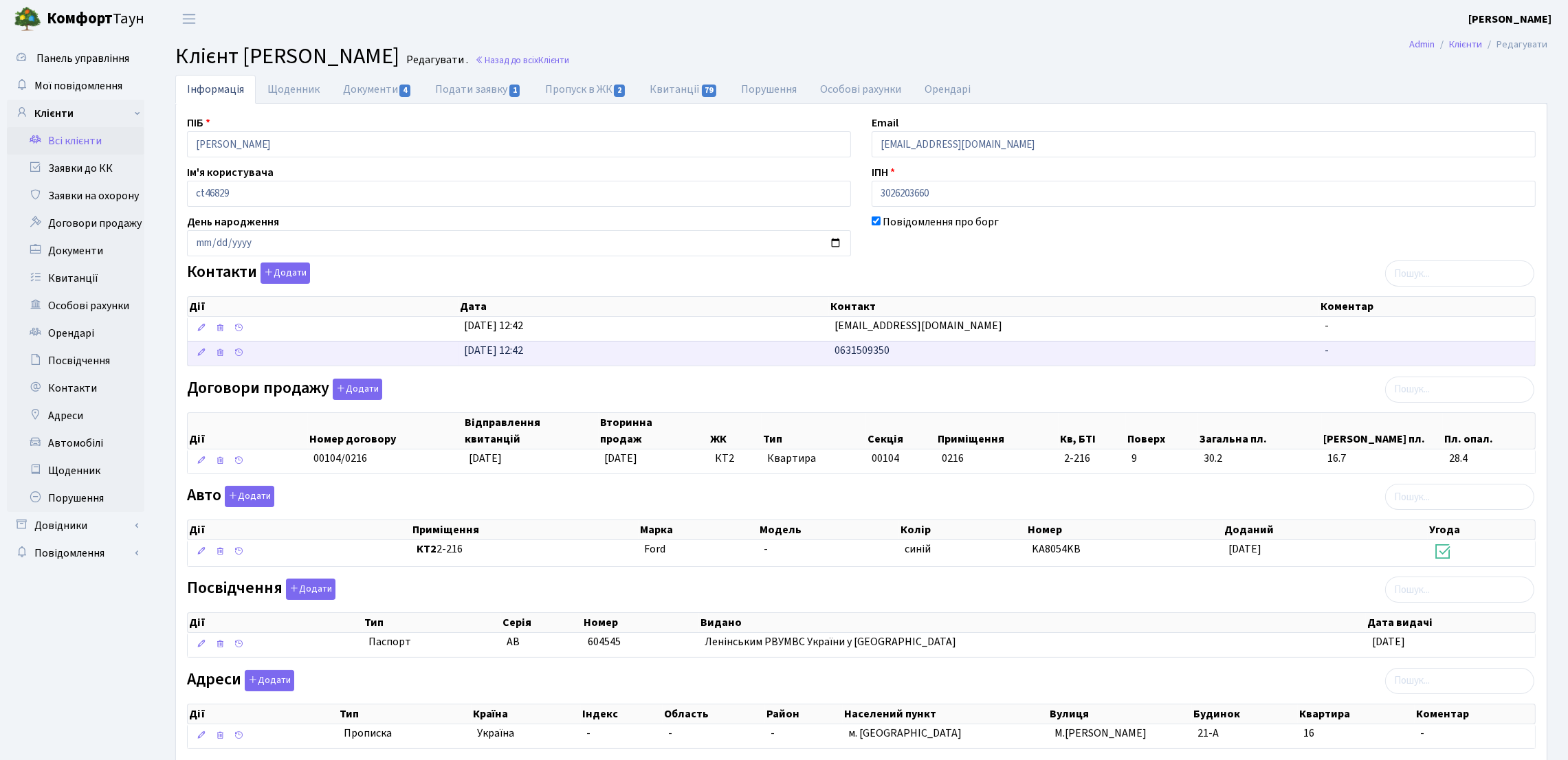
click at [634, 347] on td "11.08.2025, 12:42" at bounding box center [644, 353] width 371 height 25
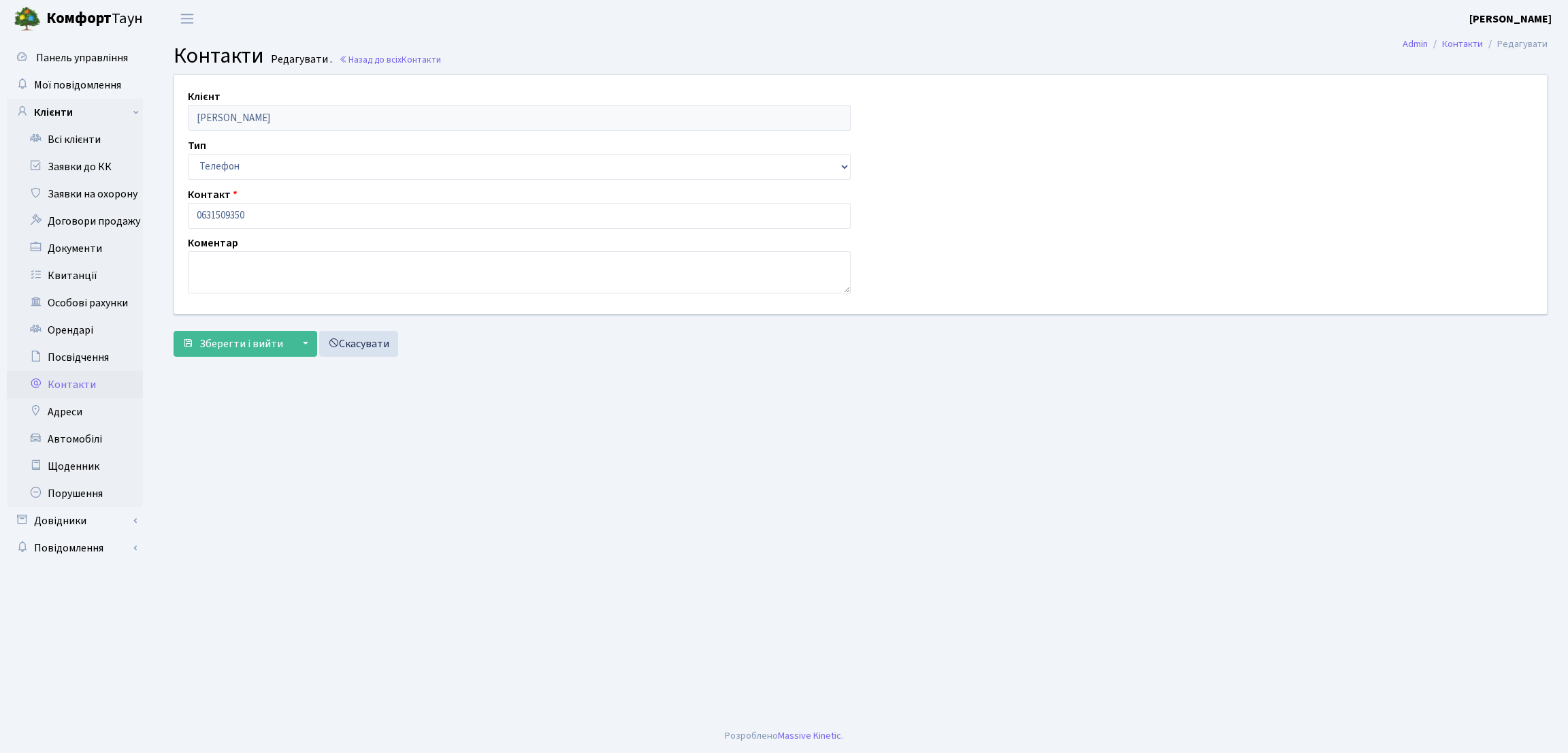
click at [210, 503] on main "Admin Контакти Редагувати Контакти Редагувати . Назад до всіх Контакти Клієнт Б…" at bounding box center [861, 378] width 1415 height 681
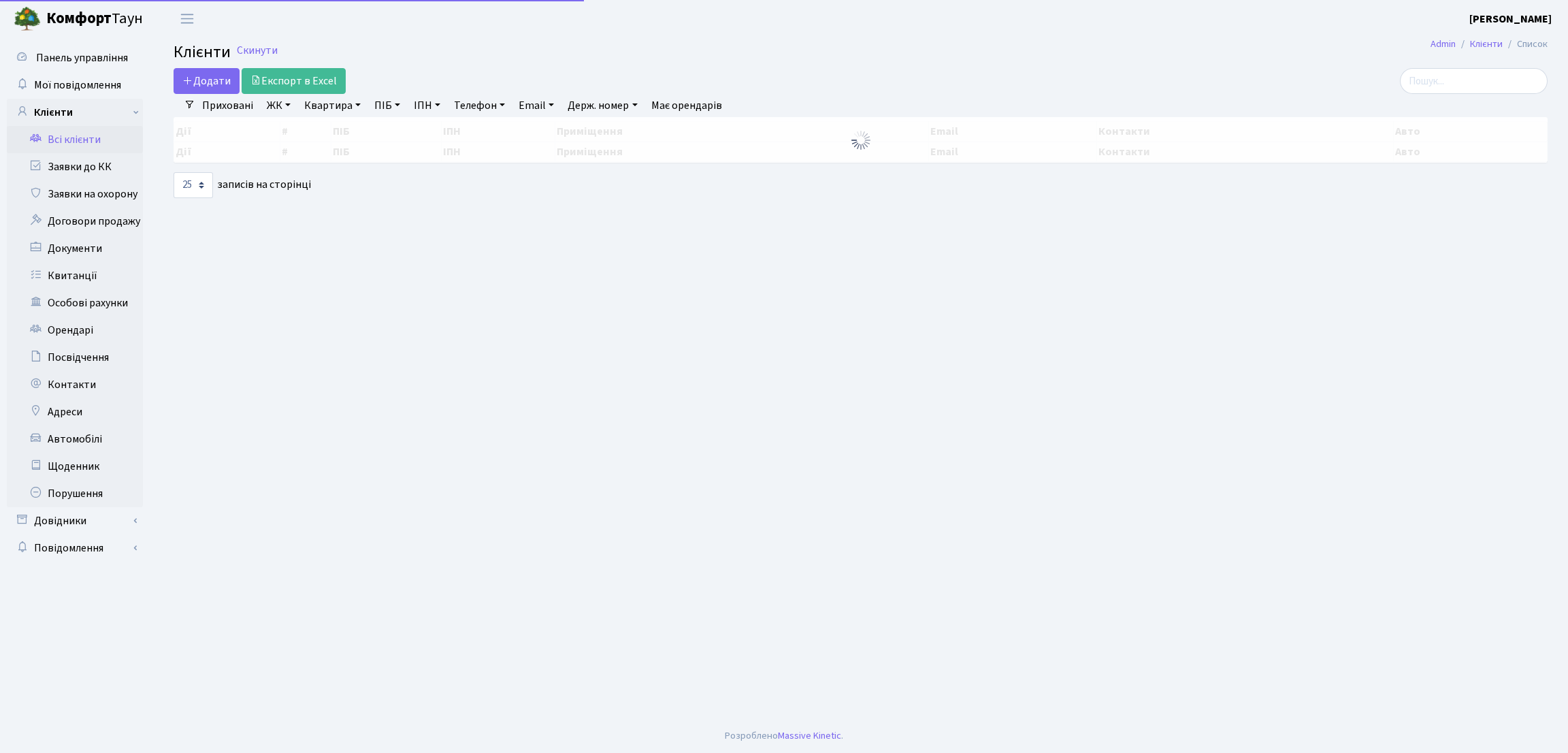
select select "25"
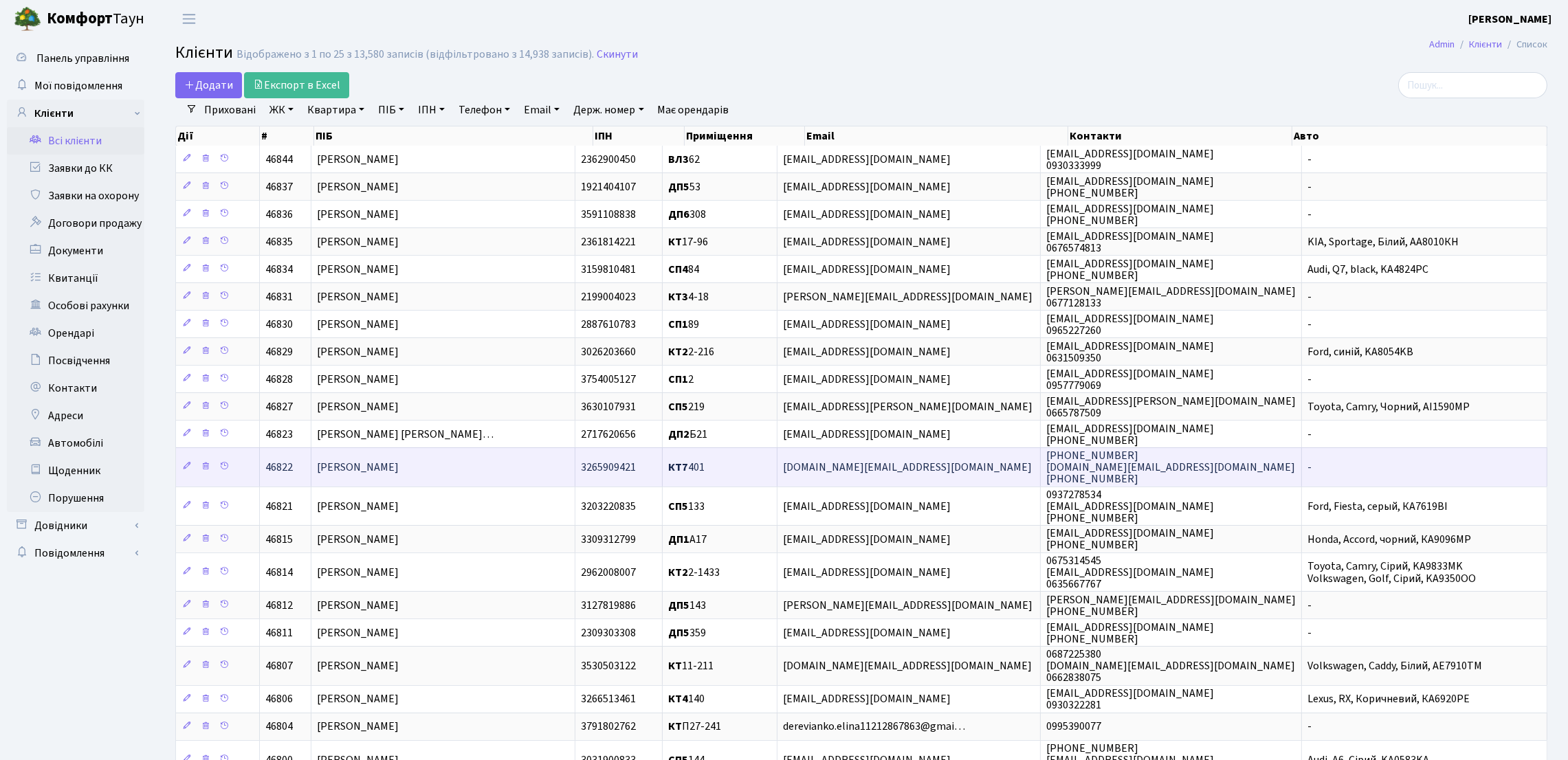
click at [471, 469] on td "[PERSON_NAME]" at bounding box center [443, 466] width 264 height 38
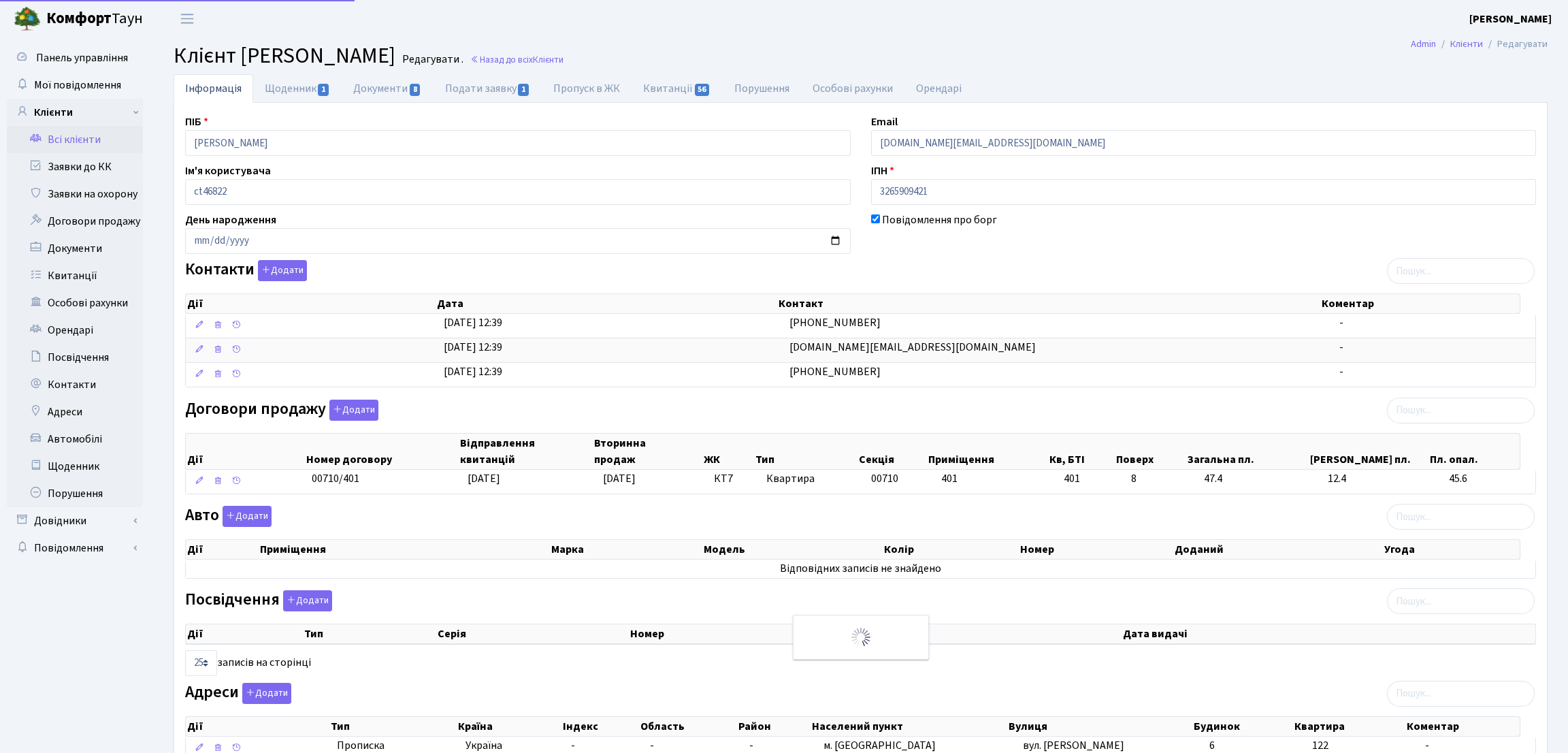
select select "25"
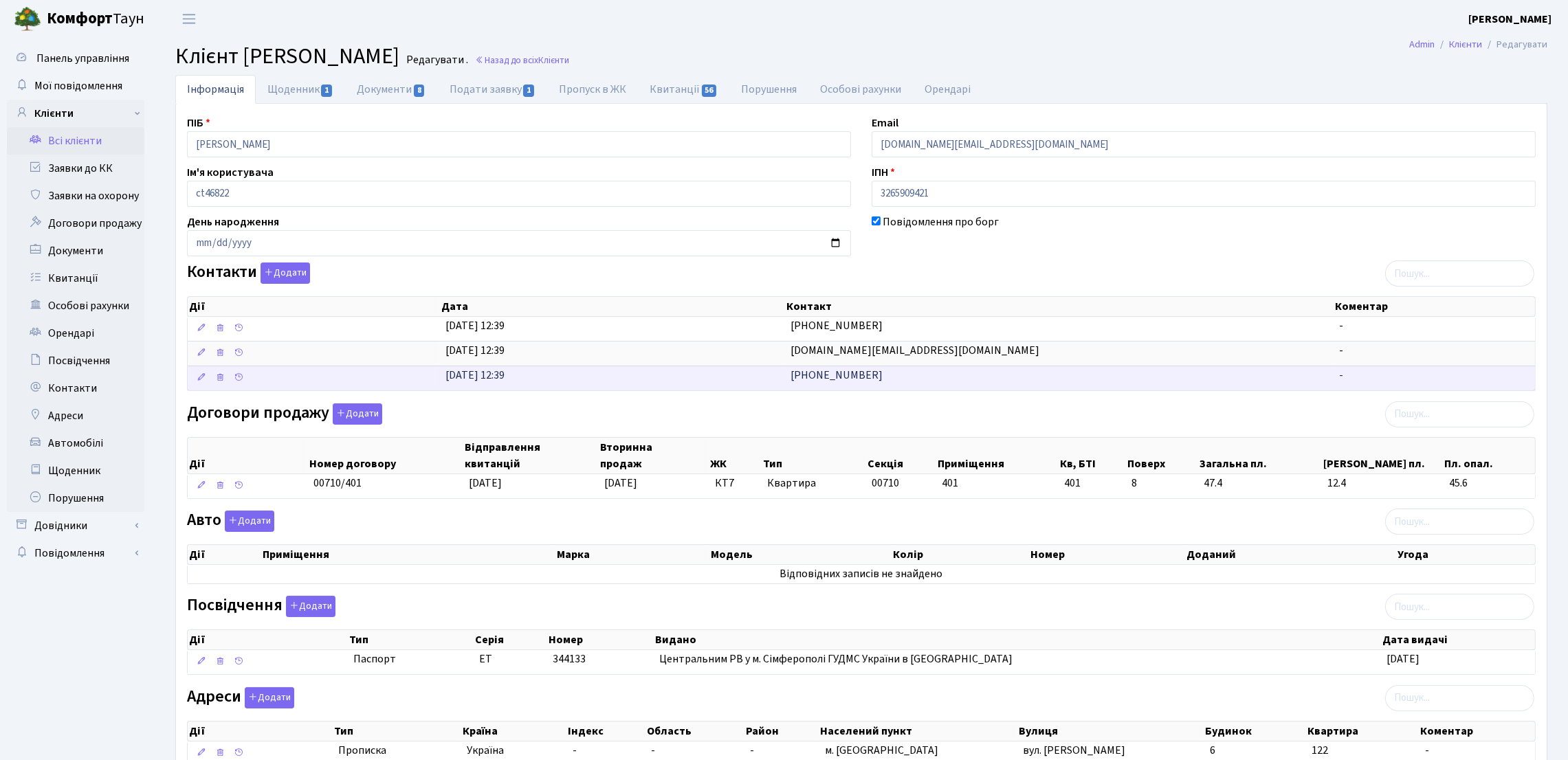
click at [839, 379] on span "[PHONE_NUMBER]" at bounding box center [837, 375] width 92 height 15
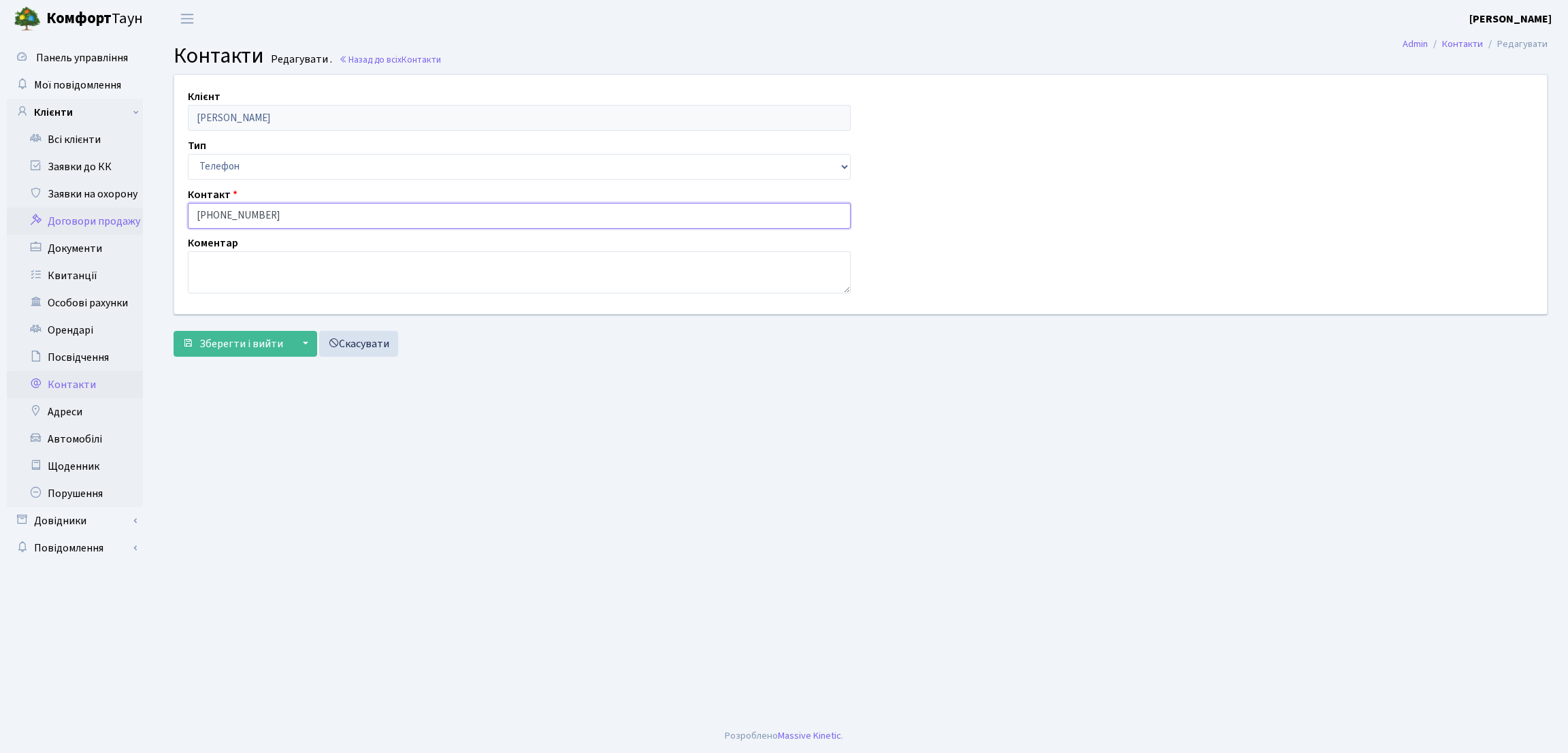
drag, startPoint x: 271, startPoint y: 222, endPoint x: 85, endPoint y: 212, distance: 186.3
click at [82, 212] on div "Панель управління Мої повідомлення Клієнти Всі клієнти Заявки до КК" at bounding box center [784, 378] width 1568 height 681
type input "[PHONE_NUMBER]с"
